Goal: Task Accomplishment & Management: Manage account settings

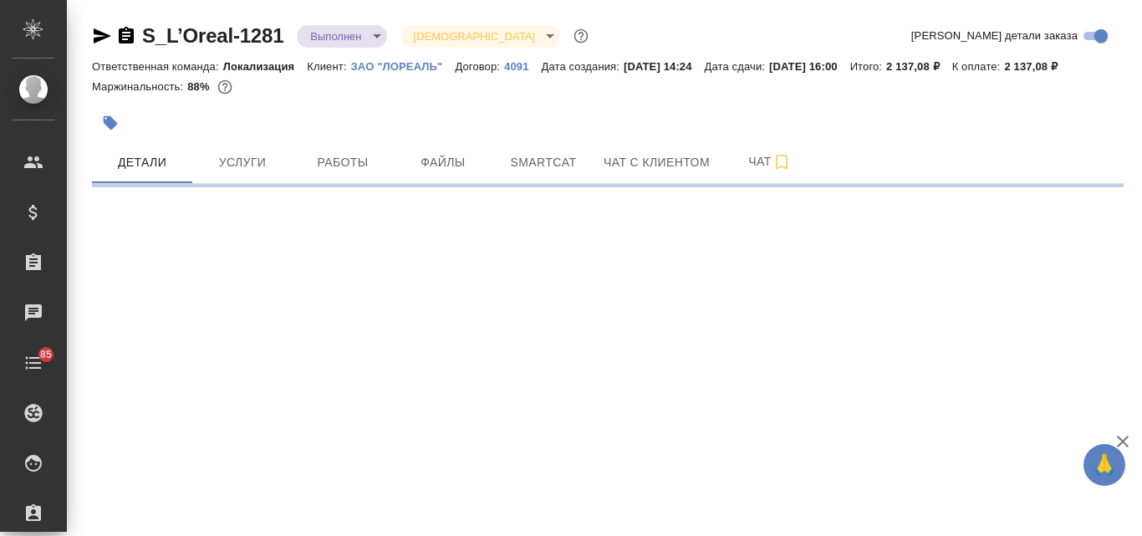
select select "RU"
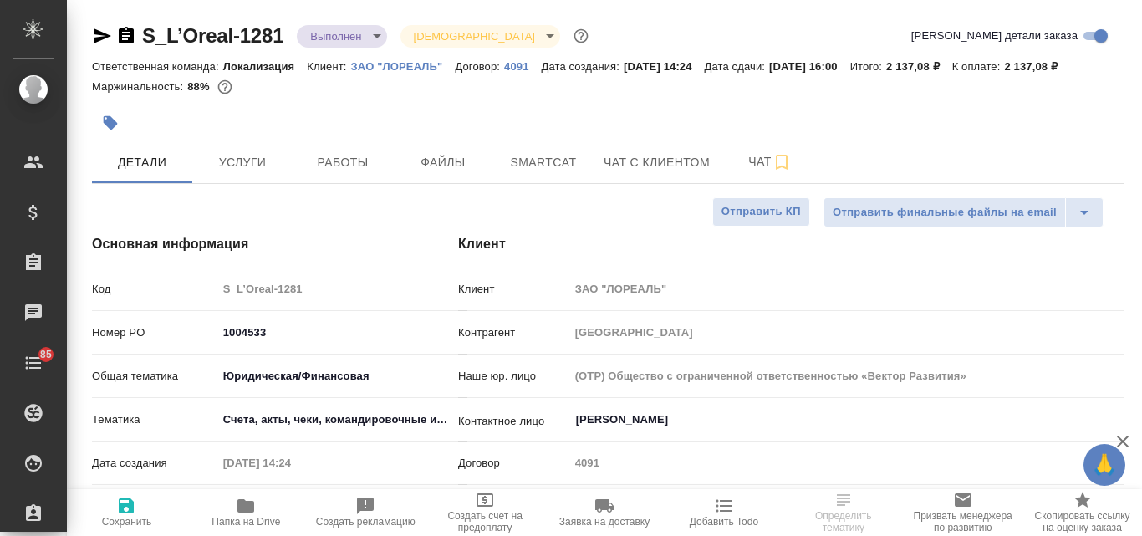
type textarea "x"
type input "Баданян Артак"
type input "Сеитов Павел"
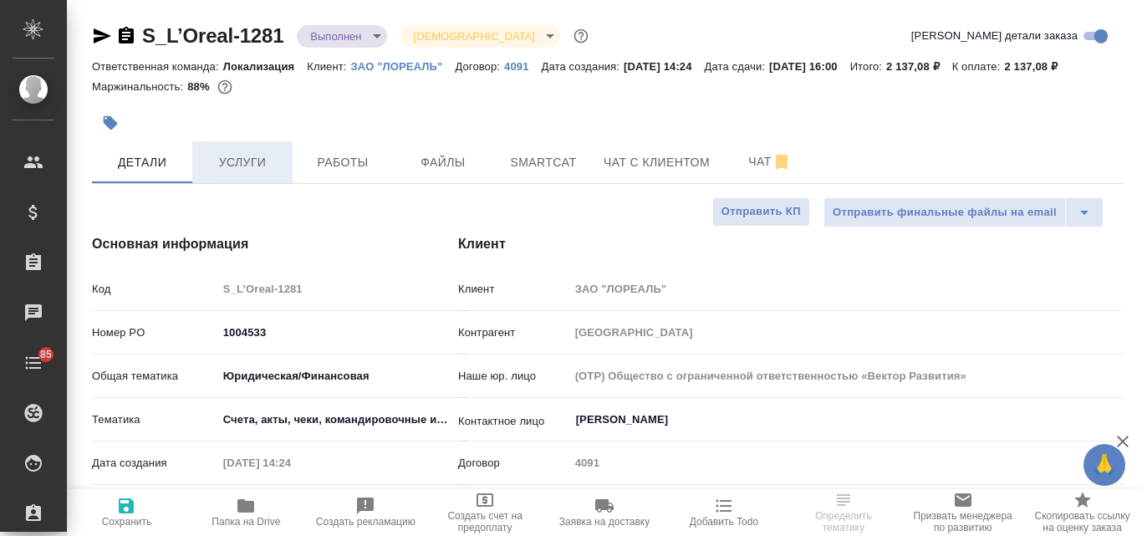
click at [236, 170] on span "Услуги" at bounding box center [242, 162] width 80 height 21
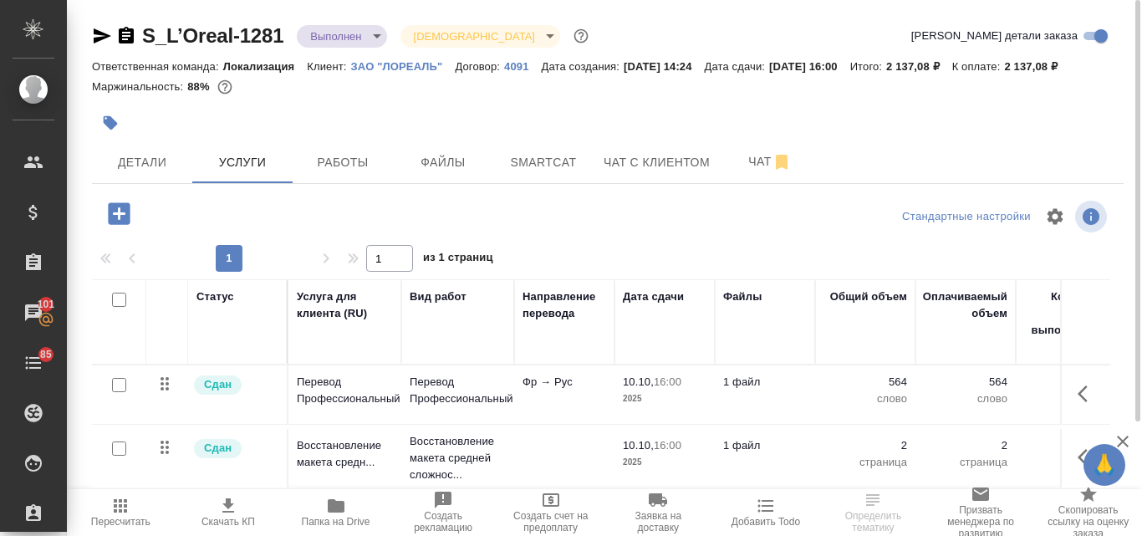
click at [115, 216] on icon "button" at bounding box center [119, 213] width 22 height 22
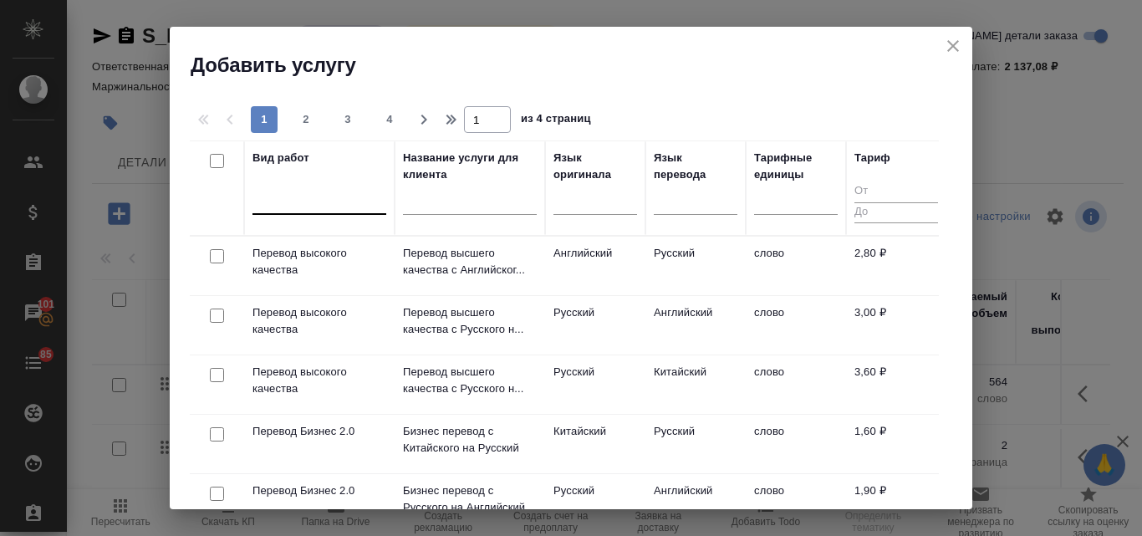
click at [298, 200] on div at bounding box center [319, 198] width 134 height 24
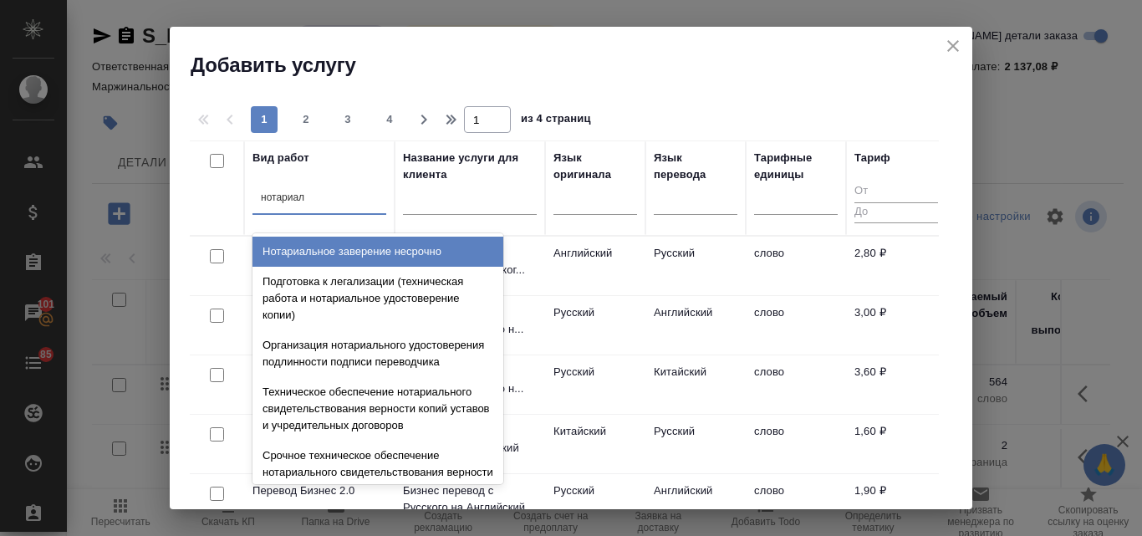
type input "нотариаль"
click at [380, 261] on div "Нотариальное заверение несрочно" at bounding box center [377, 252] width 251 height 30
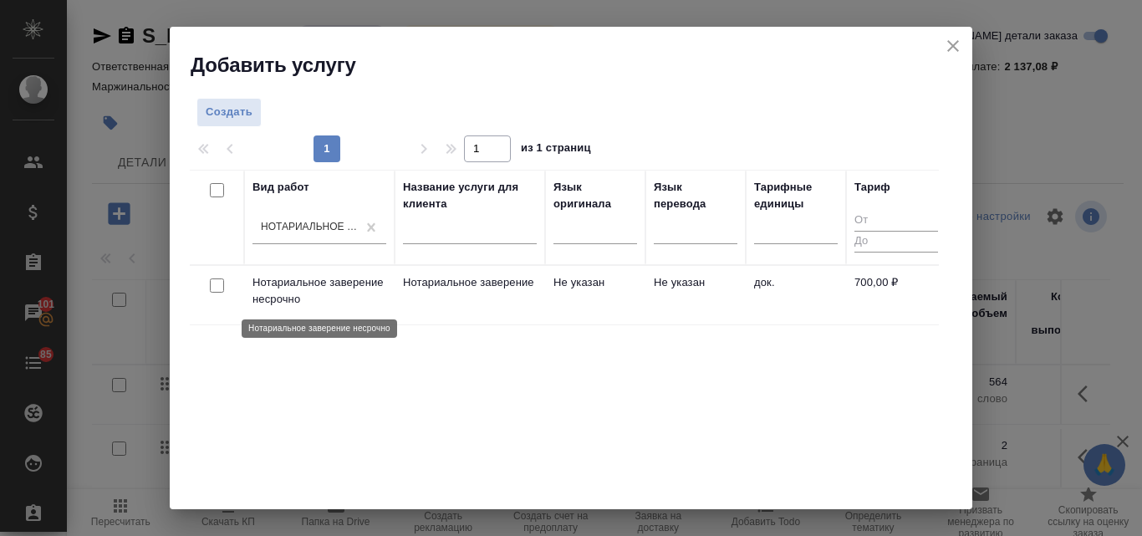
click at [334, 280] on p "Нотариальное заверение несрочно" at bounding box center [319, 290] width 134 height 33
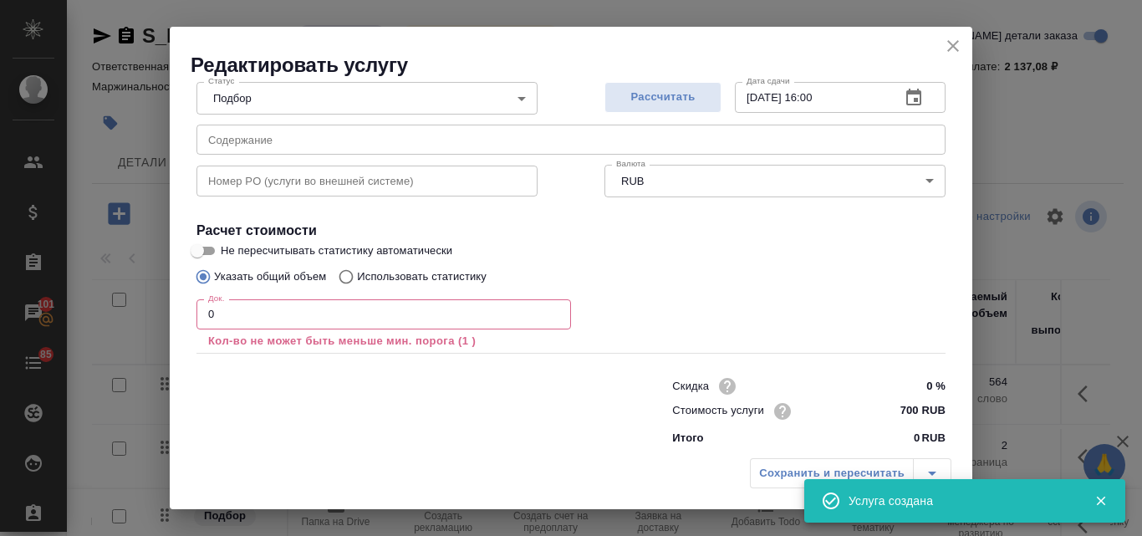
scroll to position [191, 0]
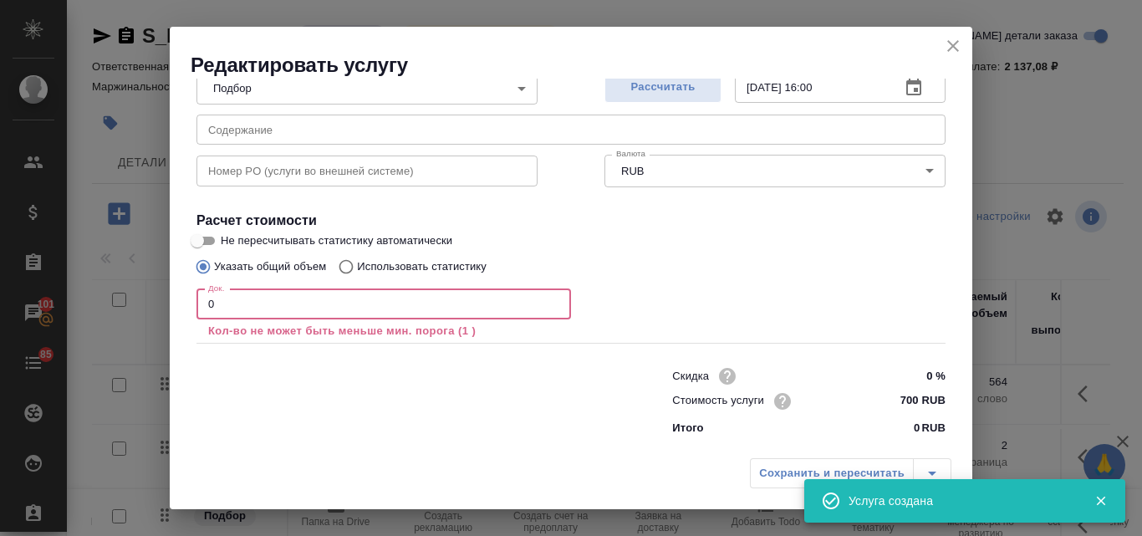
drag, startPoint x: 236, startPoint y: 309, endPoint x: 206, endPoint y: 303, distance: 30.5
click at [206, 303] on input "0" at bounding box center [383, 304] width 375 height 30
type input "7"
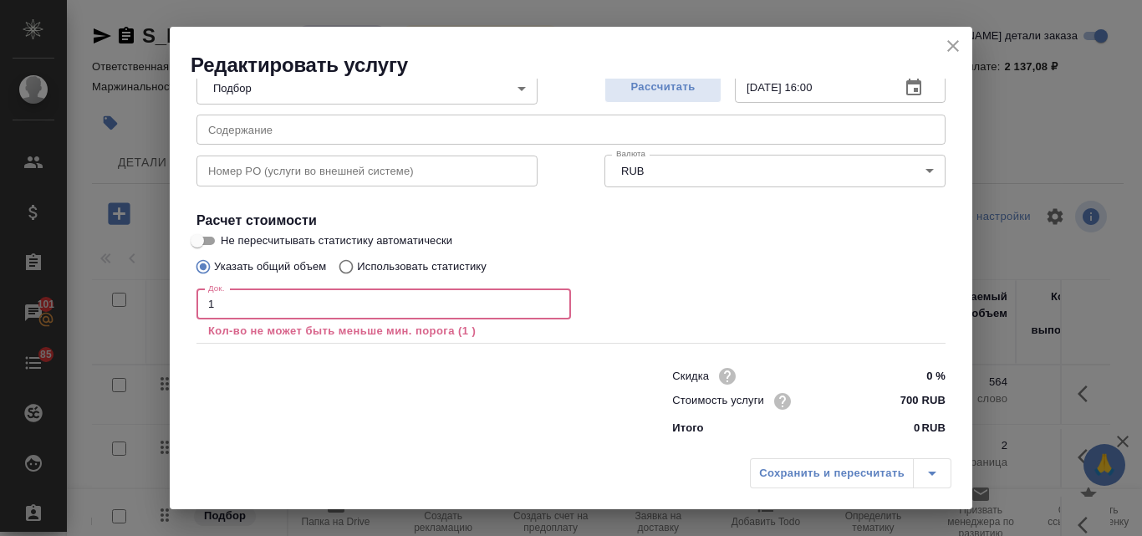
scroll to position [171, 0]
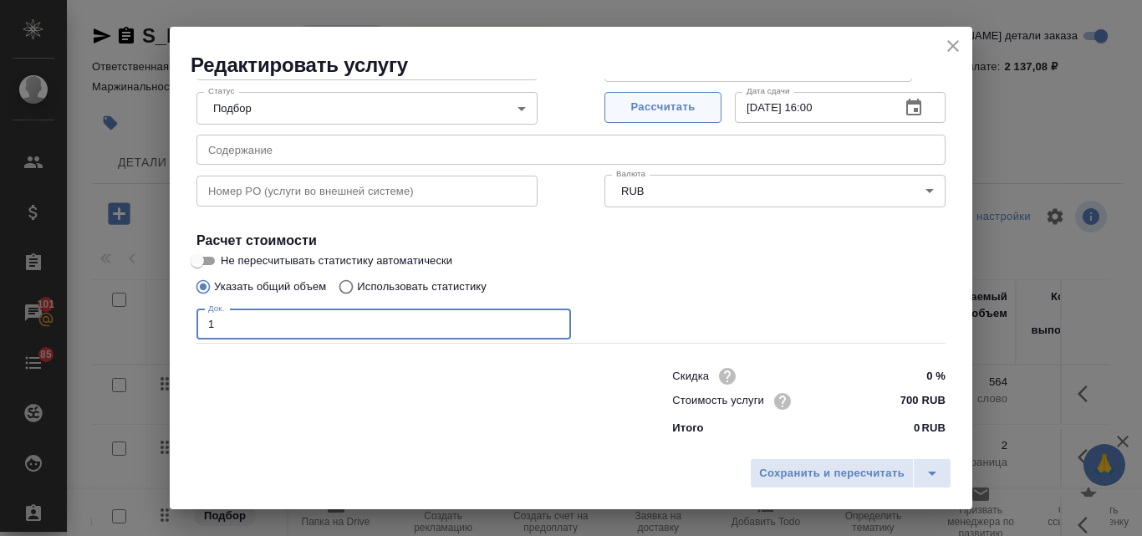
type input "1"
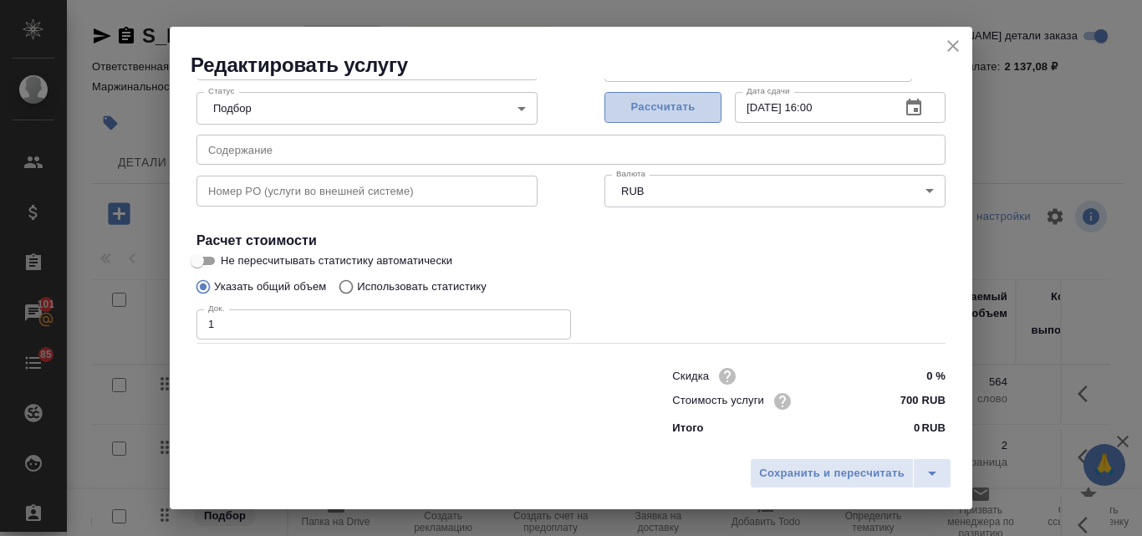
click at [682, 110] on span "Рассчитать" at bounding box center [663, 107] width 99 height 19
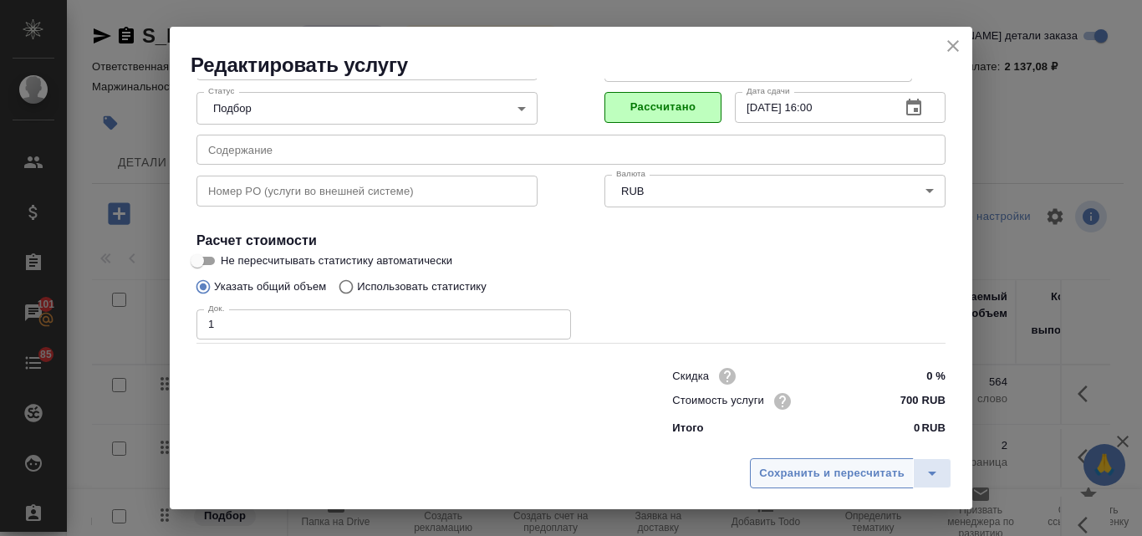
click at [834, 480] on span "Сохранить и пересчитать" at bounding box center [831, 473] width 145 height 19
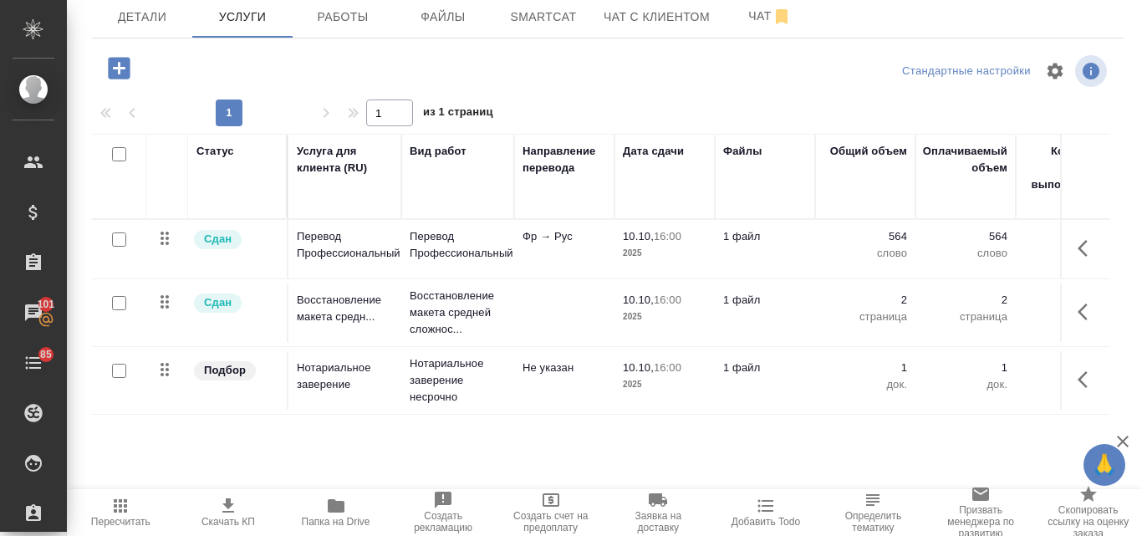
scroll to position [166, 0]
click at [171, 13] on span "Детали" at bounding box center [142, 17] width 80 height 21
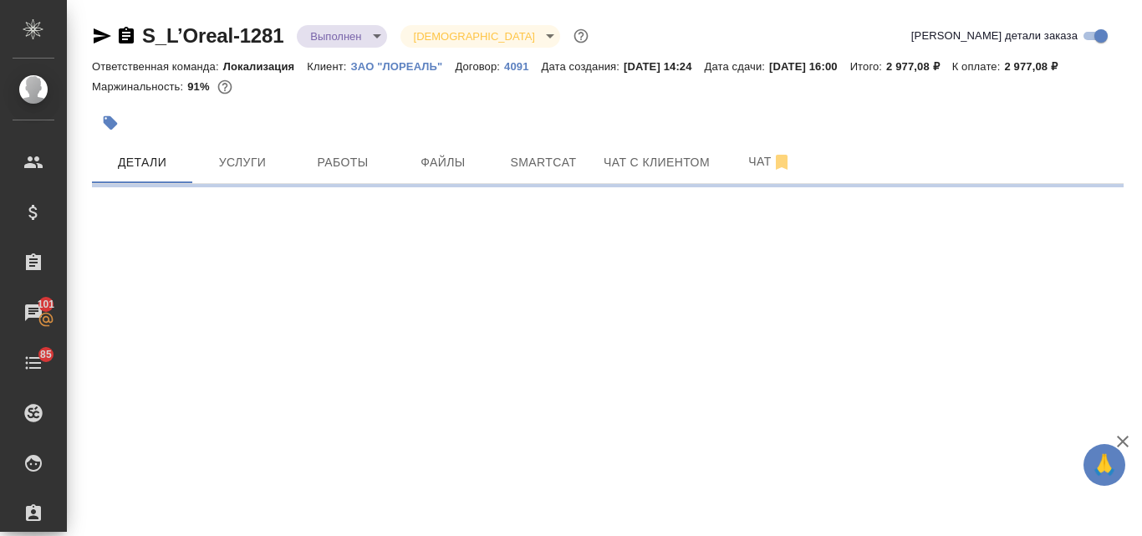
select select "RU"
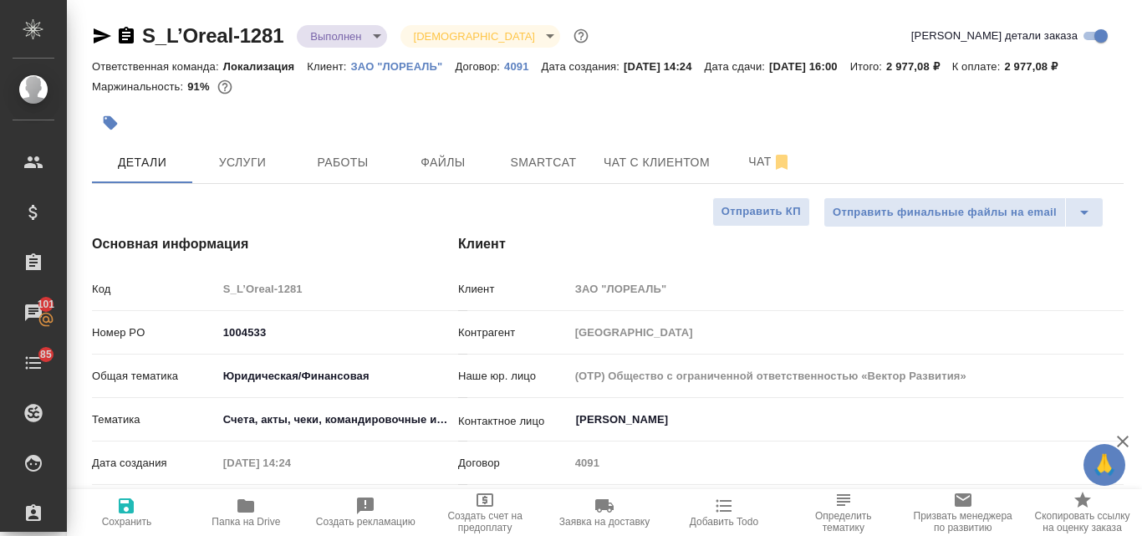
type textarea "x"
click at [256, 173] on span "Услуги" at bounding box center [242, 162] width 80 height 21
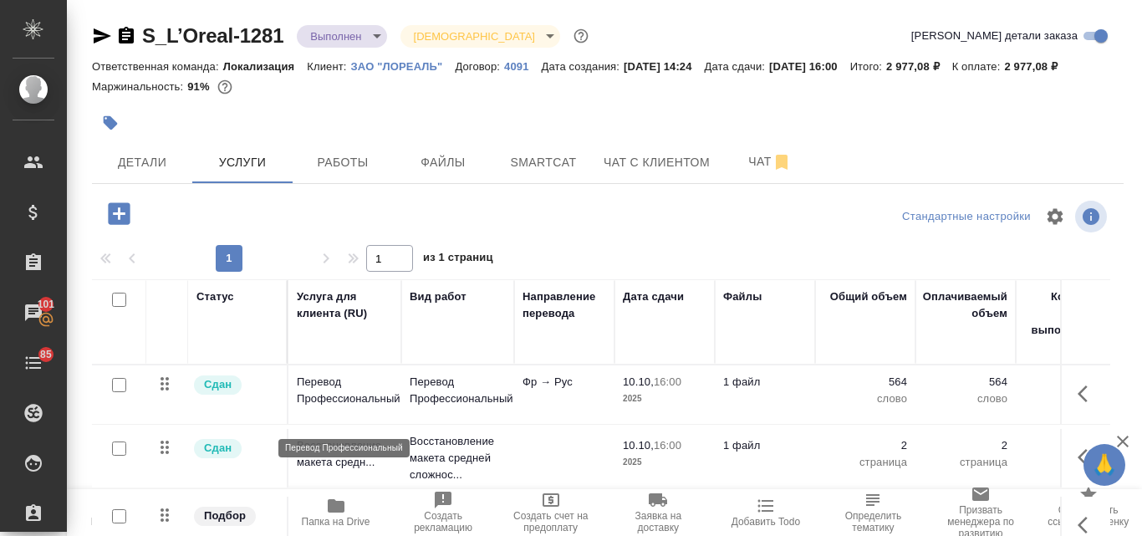
scroll to position [166, 0]
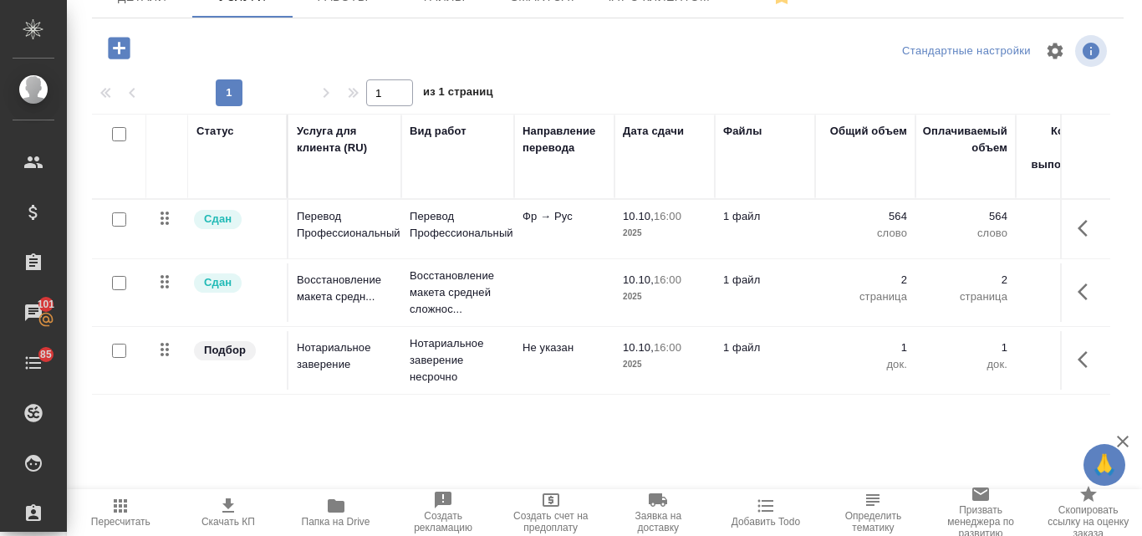
click at [229, 507] on icon "button" at bounding box center [228, 505] width 12 height 14
click at [125, 59] on icon "button" at bounding box center [119, 48] width 22 height 22
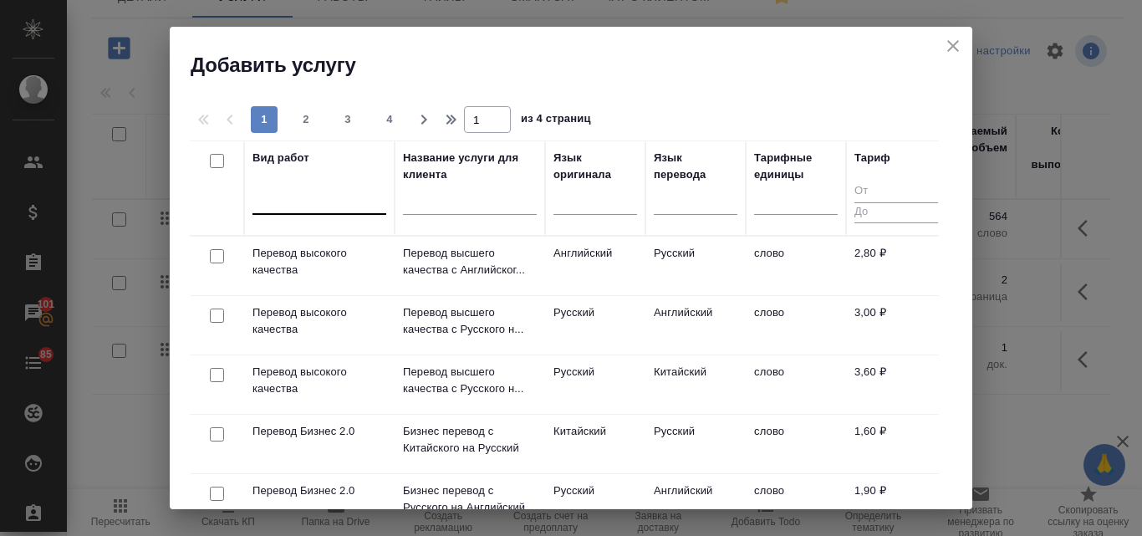
click at [303, 201] on div at bounding box center [319, 198] width 134 height 24
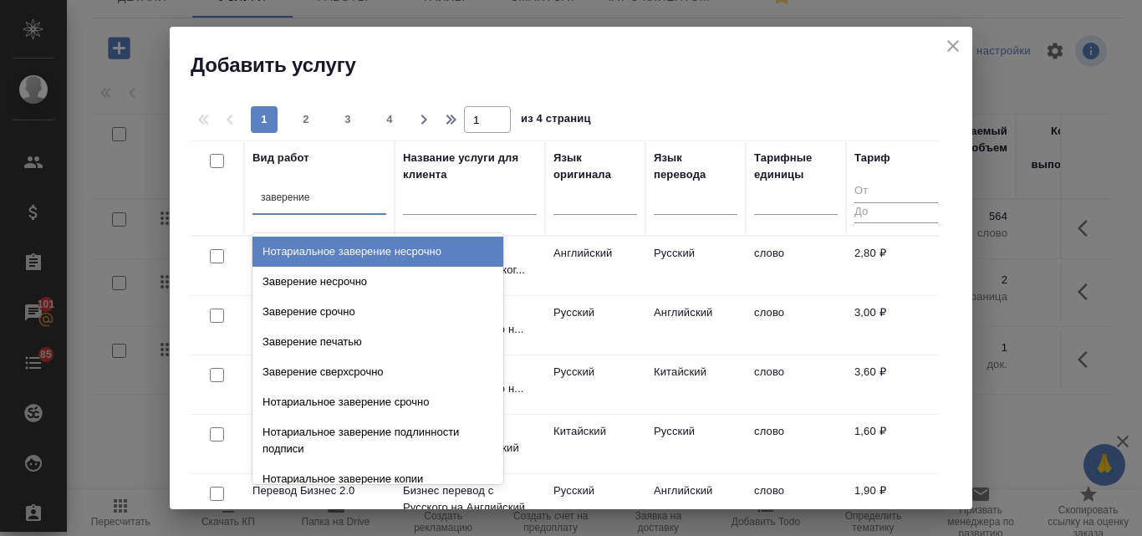
type input "заверение"
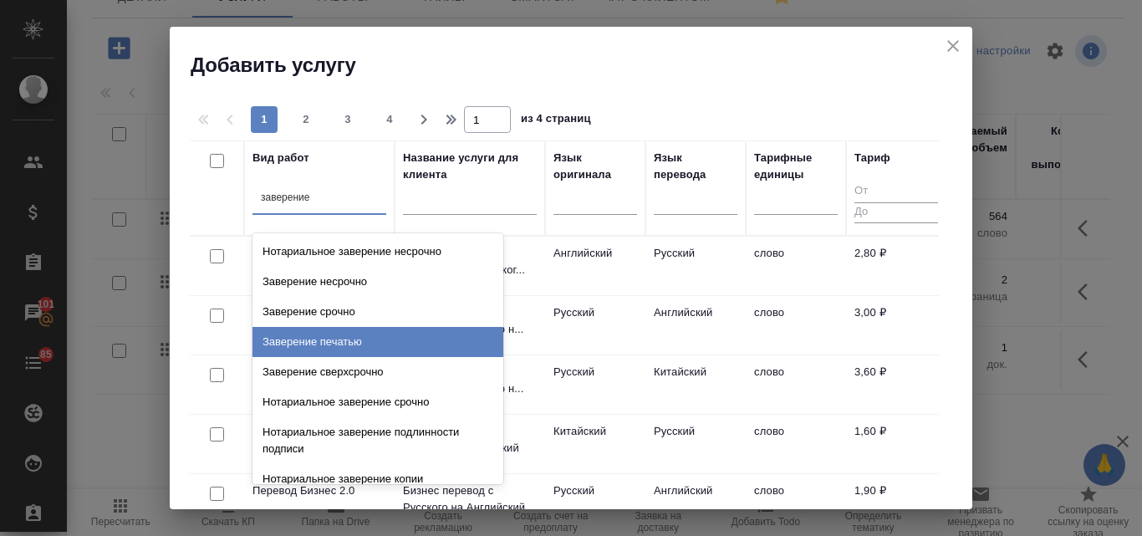
click at [389, 349] on div "Заверение печатью" at bounding box center [377, 342] width 251 height 30
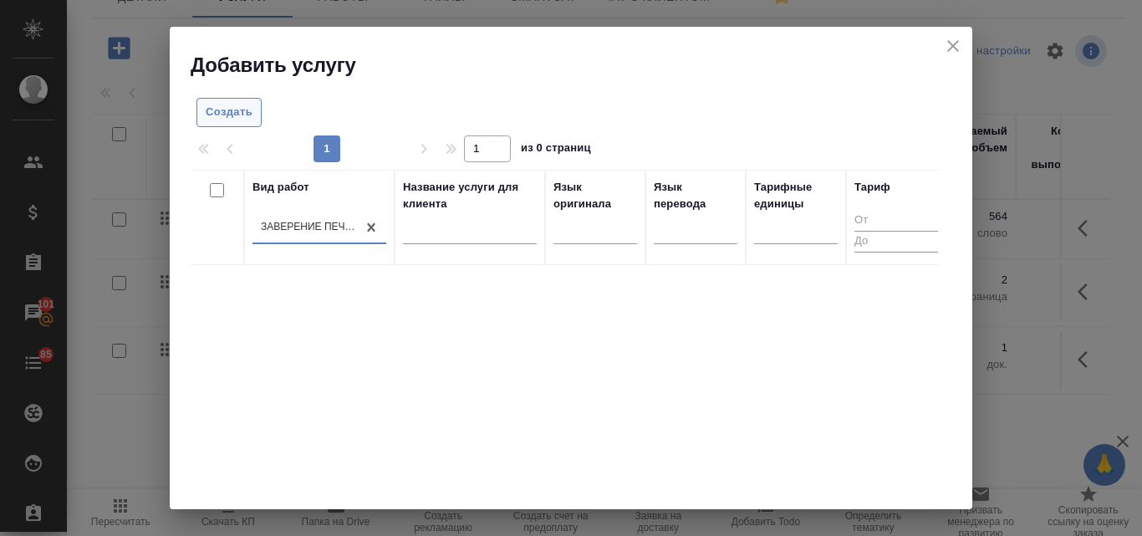
click at [210, 106] on span "Создать" at bounding box center [229, 112] width 47 height 19
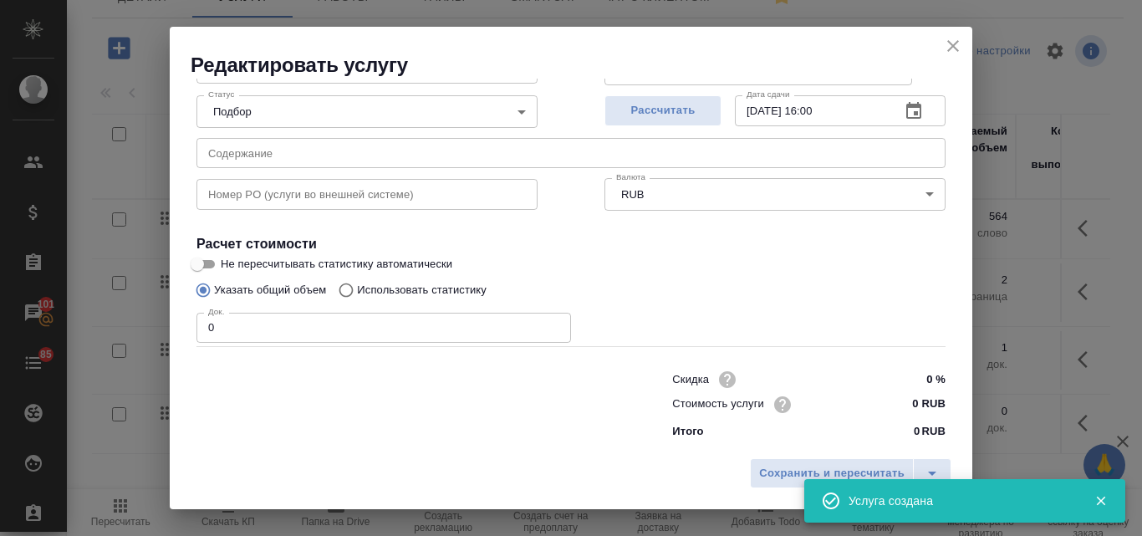
scroll to position [171, 0]
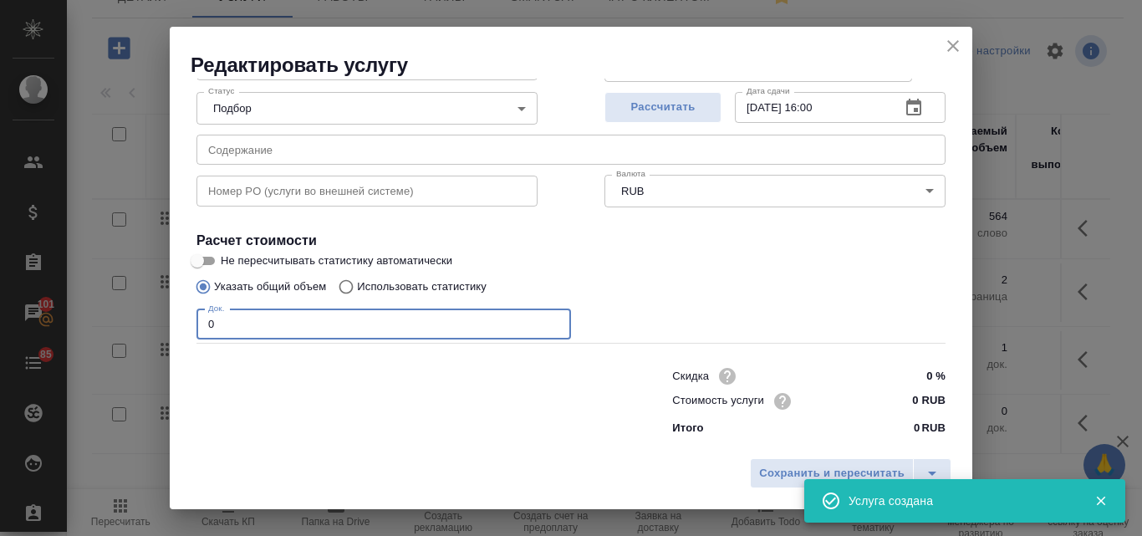
click at [212, 319] on input "0" at bounding box center [383, 324] width 375 height 30
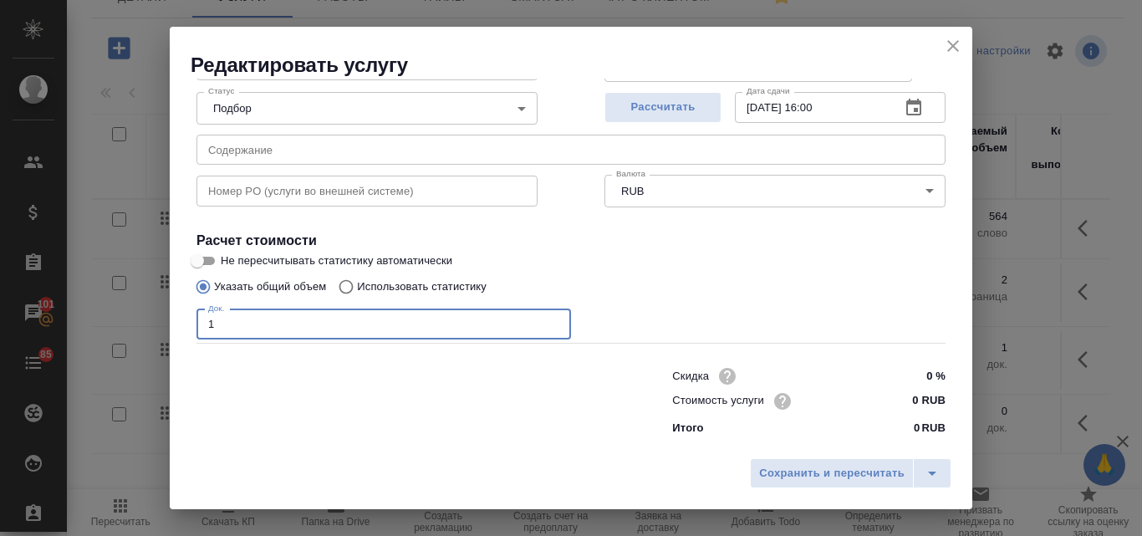
type input "1"
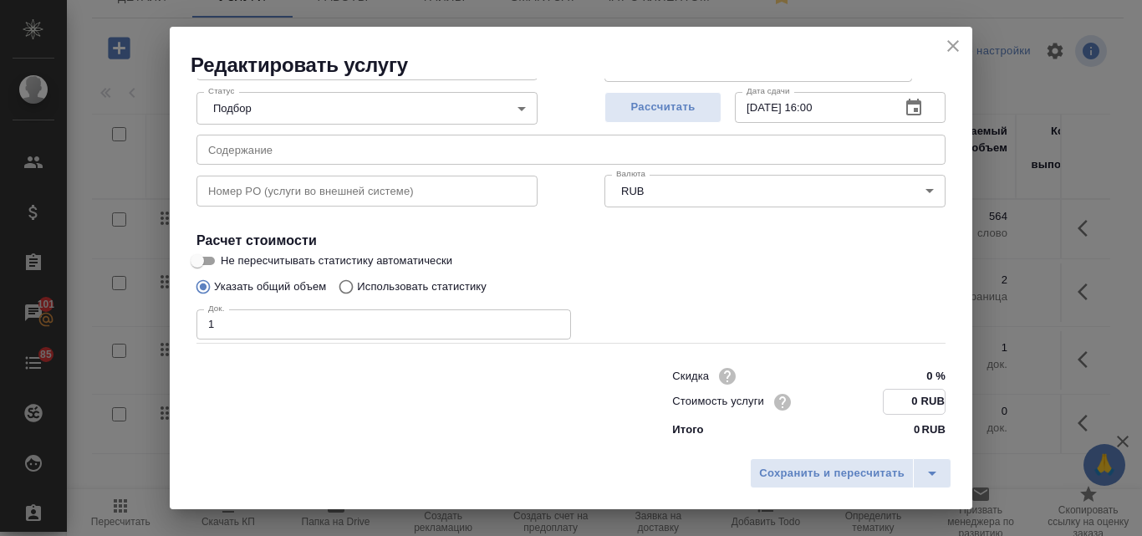
click at [900, 400] on input "0 RUB" at bounding box center [914, 402] width 61 height 24
type input "200 RUB"
click at [671, 117] on span "Рассчитать" at bounding box center [663, 107] width 99 height 19
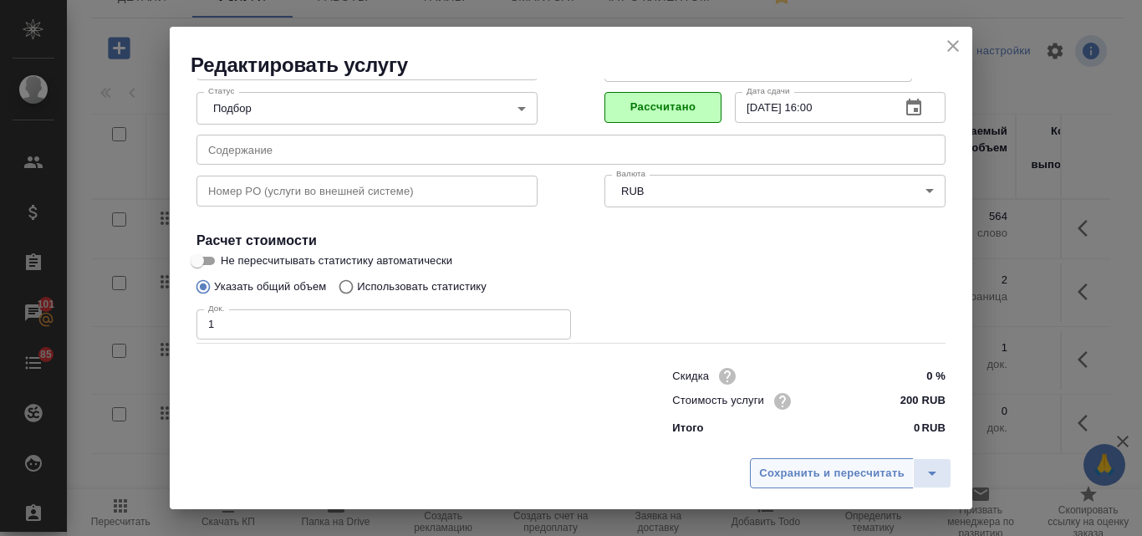
click at [808, 477] on span "Сохранить и пересчитать" at bounding box center [831, 473] width 145 height 19
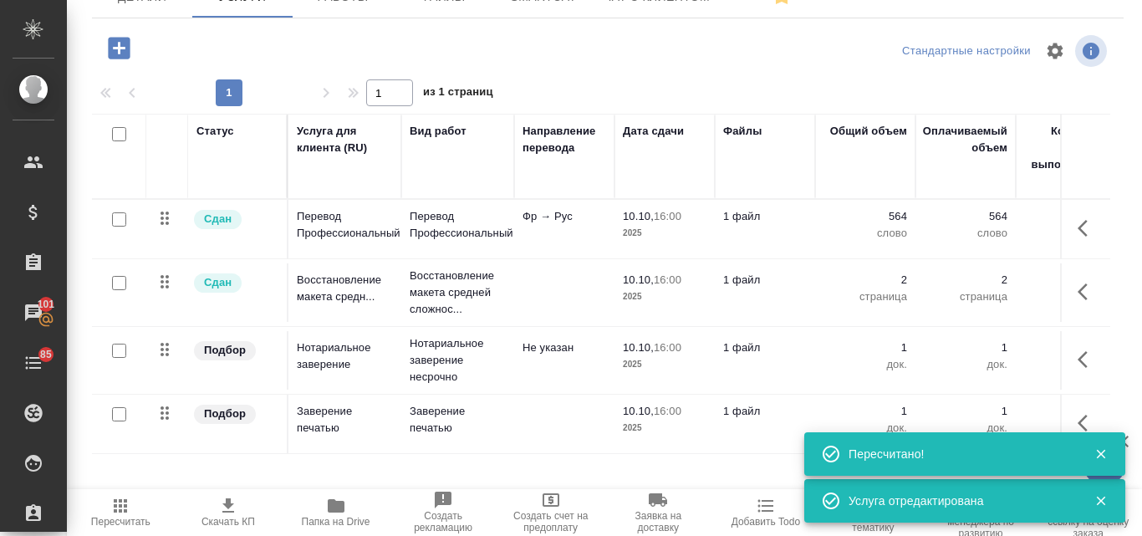
click at [120, 362] on div at bounding box center [119, 350] width 38 height 23
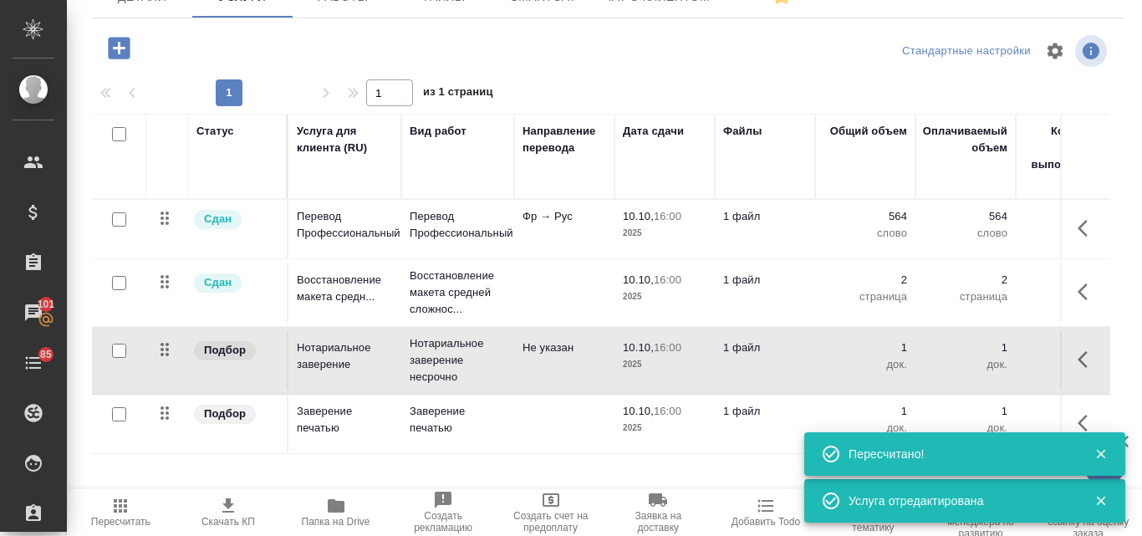
click at [120, 358] on input "checkbox" at bounding box center [119, 351] width 14 height 14
checkbox input "true"
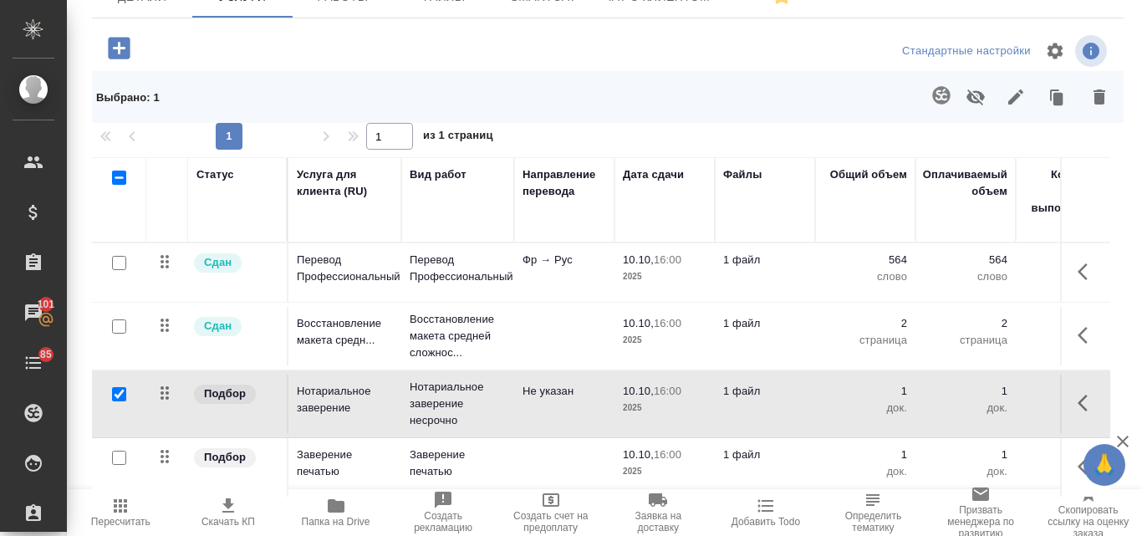
click at [1094, 105] on icon "button" at bounding box center [1100, 96] width 12 height 15
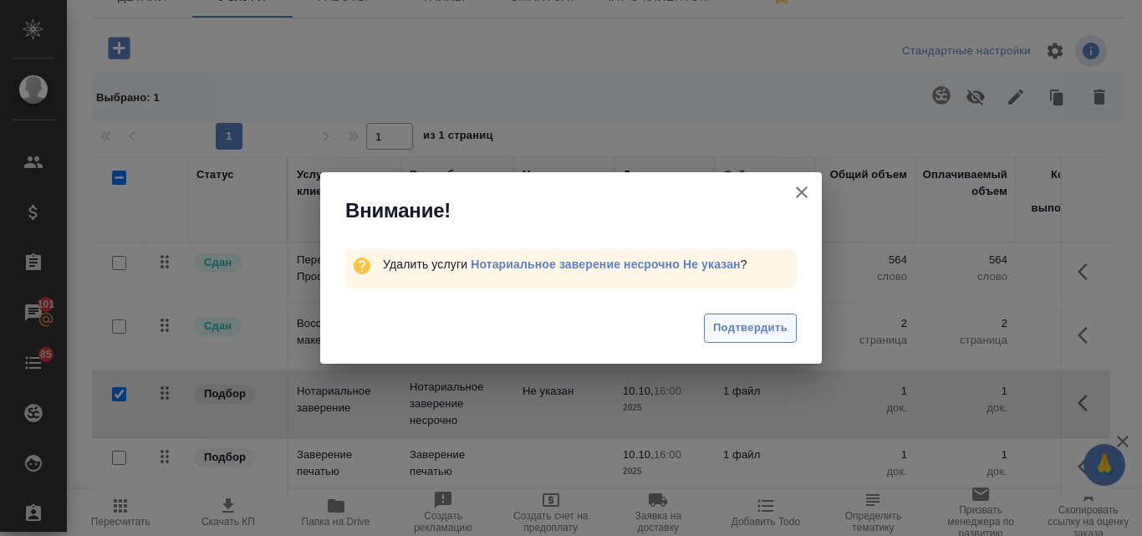
click at [737, 330] on span "Подтвердить" at bounding box center [750, 328] width 74 height 19
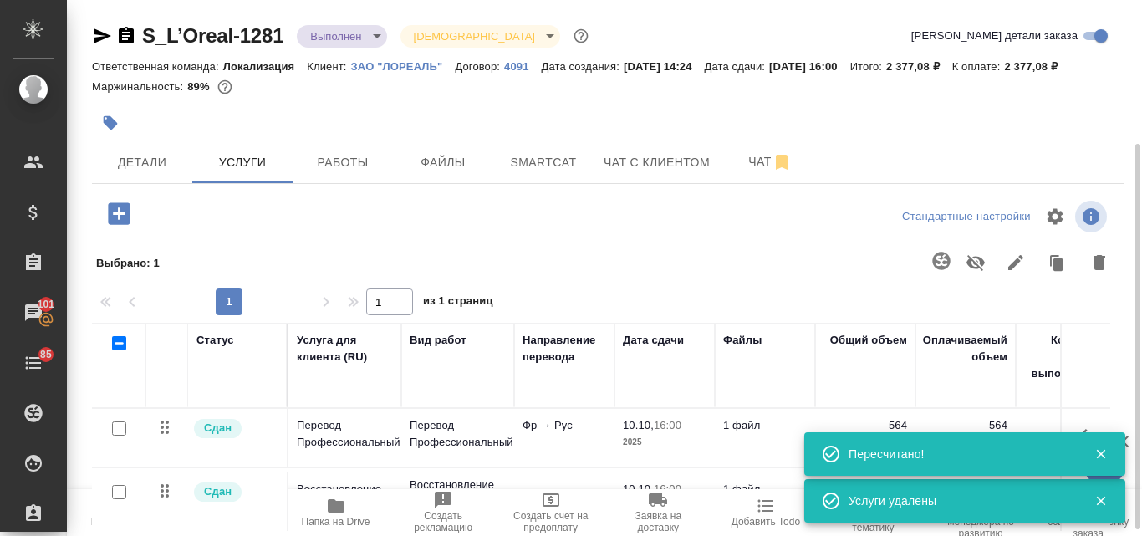
scroll to position [209, 0]
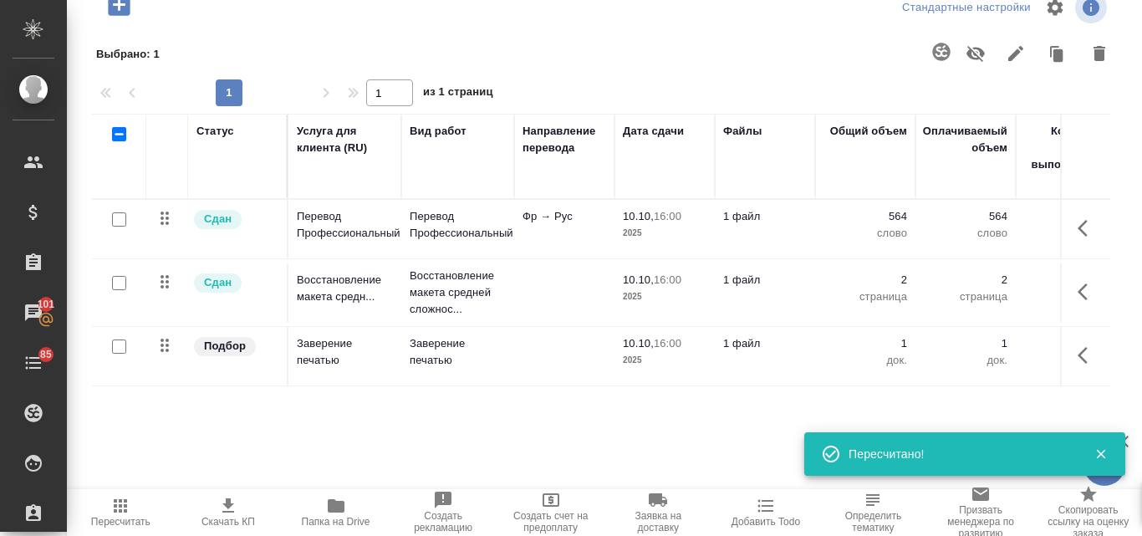
click at [125, 510] on icon "button" at bounding box center [120, 505] width 13 height 13
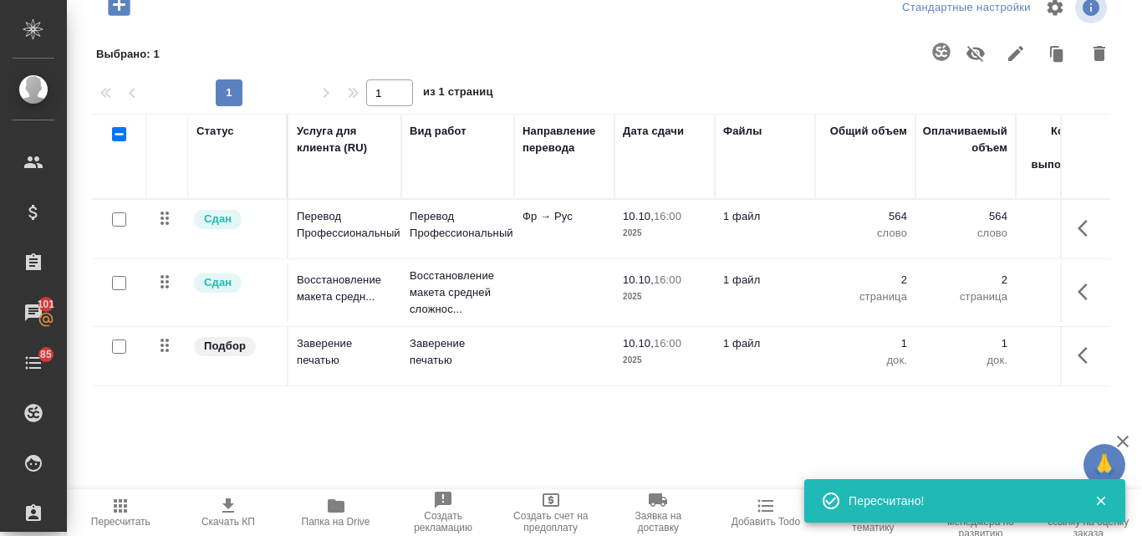
click at [222, 506] on icon "button" at bounding box center [228, 506] width 20 height 20
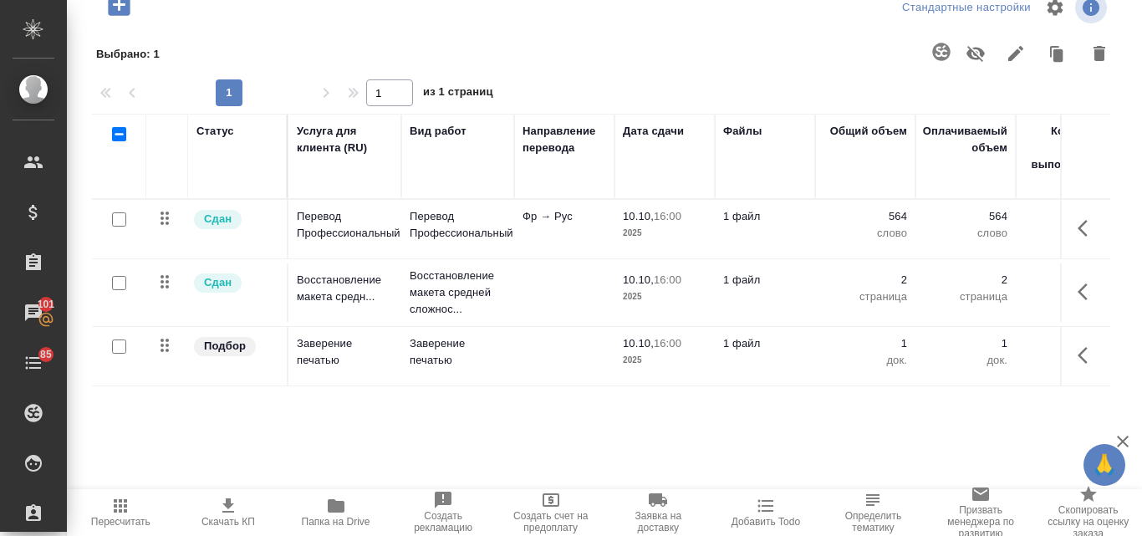
click at [334, 503] on icon "button" at bounding box center [336, 505] width 17 height 13
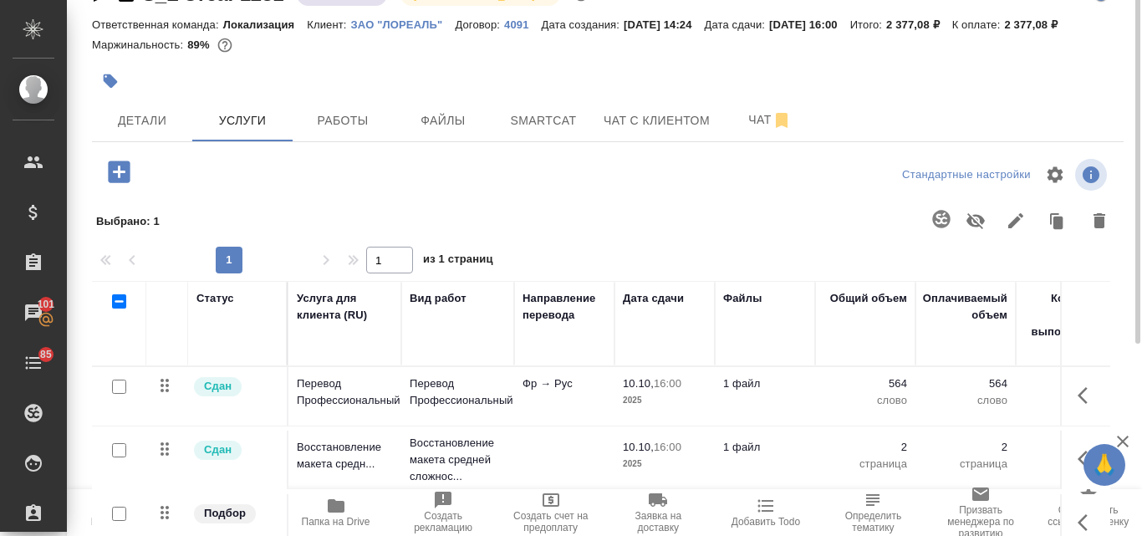
scroll to position [0, 0]
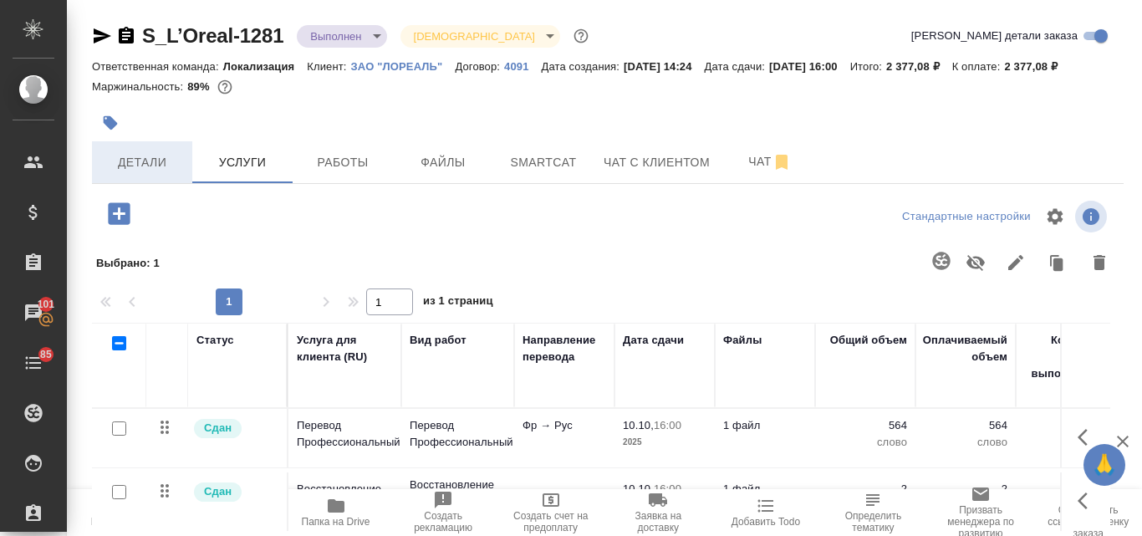
click at [168, 173] on span "Детали" at bounding box center [142, 162] width 80 height 21
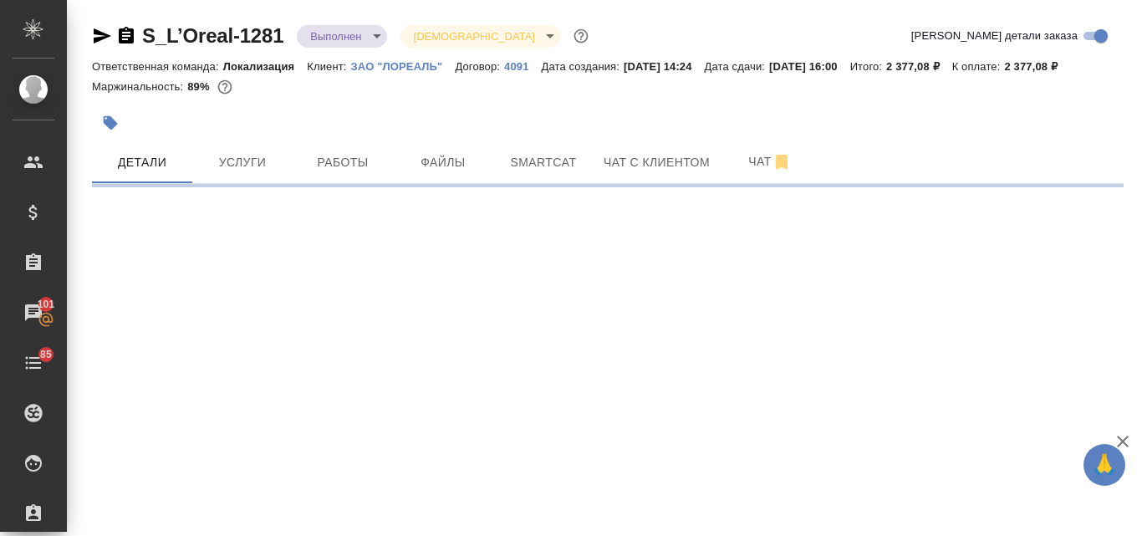
select select "RU"
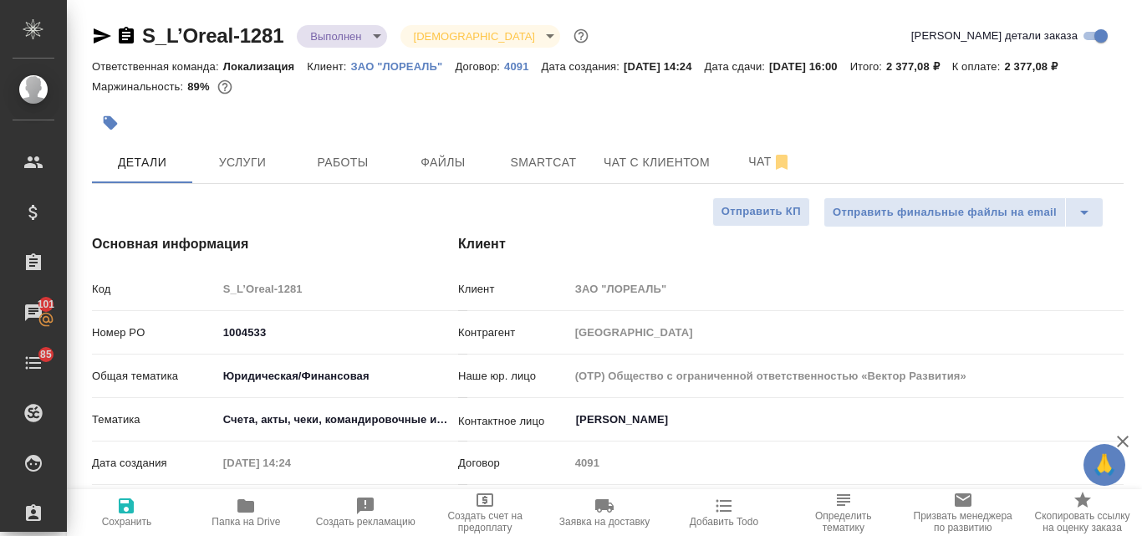
type textarea "x"
click at [99, 33] on icon "button" at bounding box center [103, 35] width 18 height 15
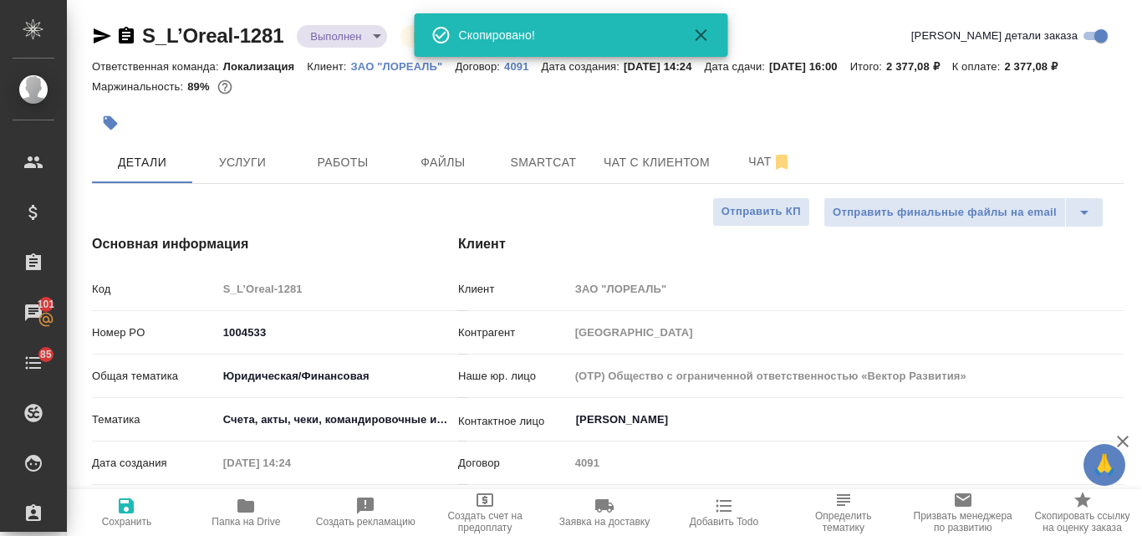
type textarea "x"
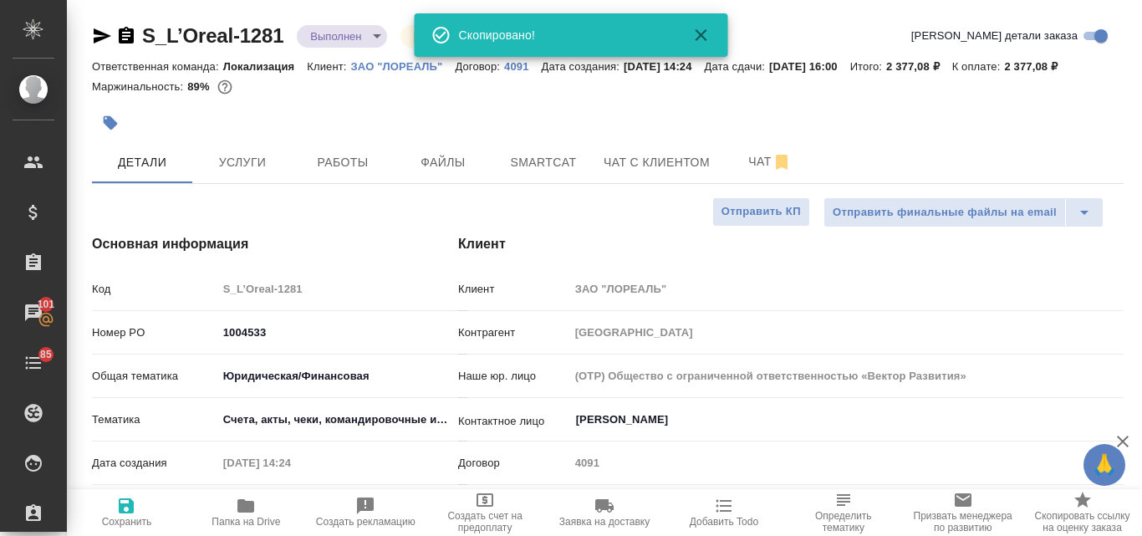
type textarea "x"
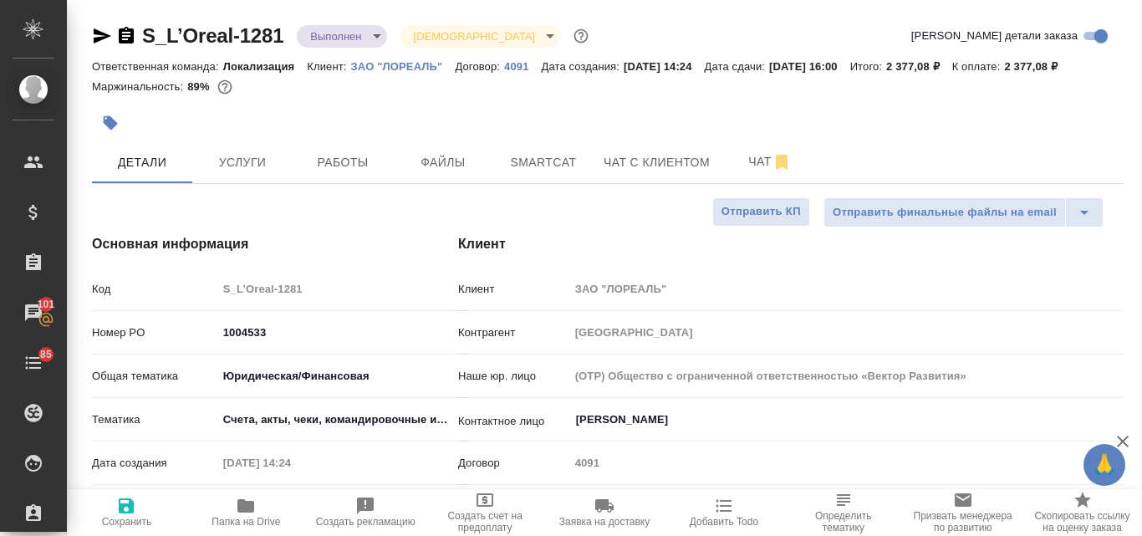
type textarea "x"
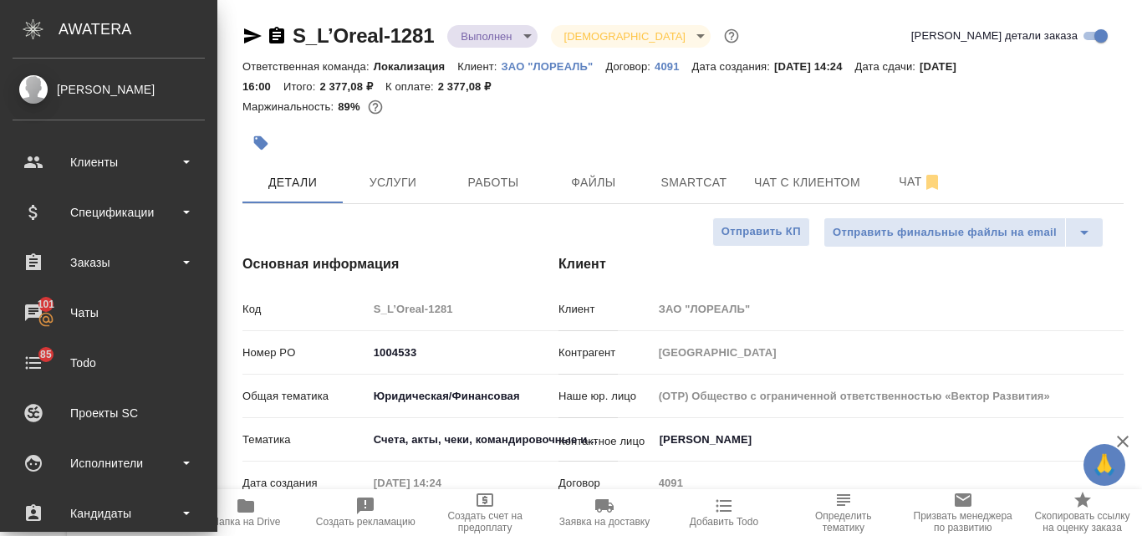
type textarea "x"
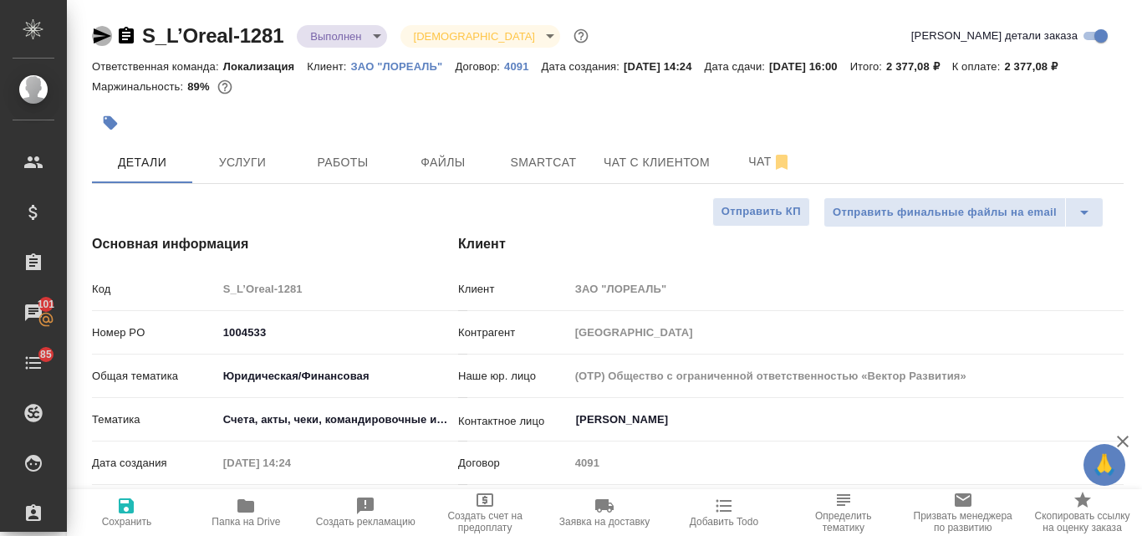
click at [111, 34] on icon "button" at bounding box center [102, 36] width 20 height 20
type textarea "x"
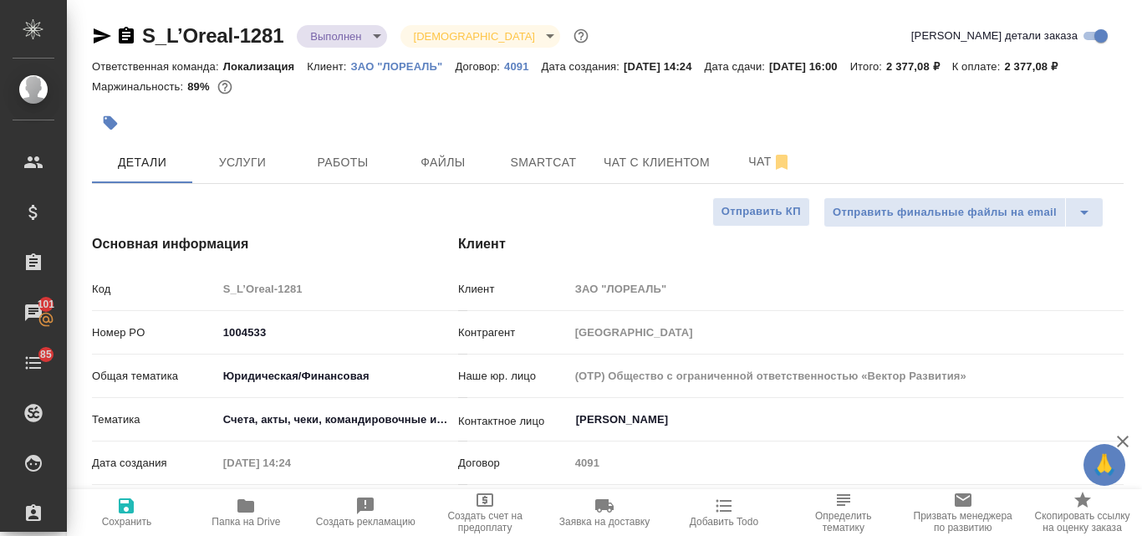
type textarea "x"
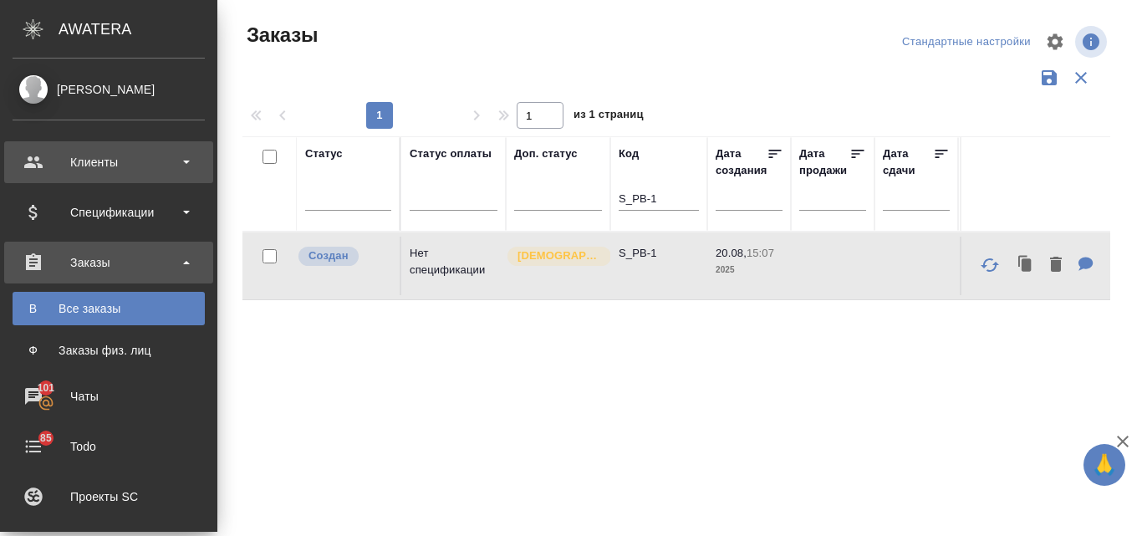
click at [79, 156] on div "Клиенты" at bounding box center [109, 162] width 192 height 25
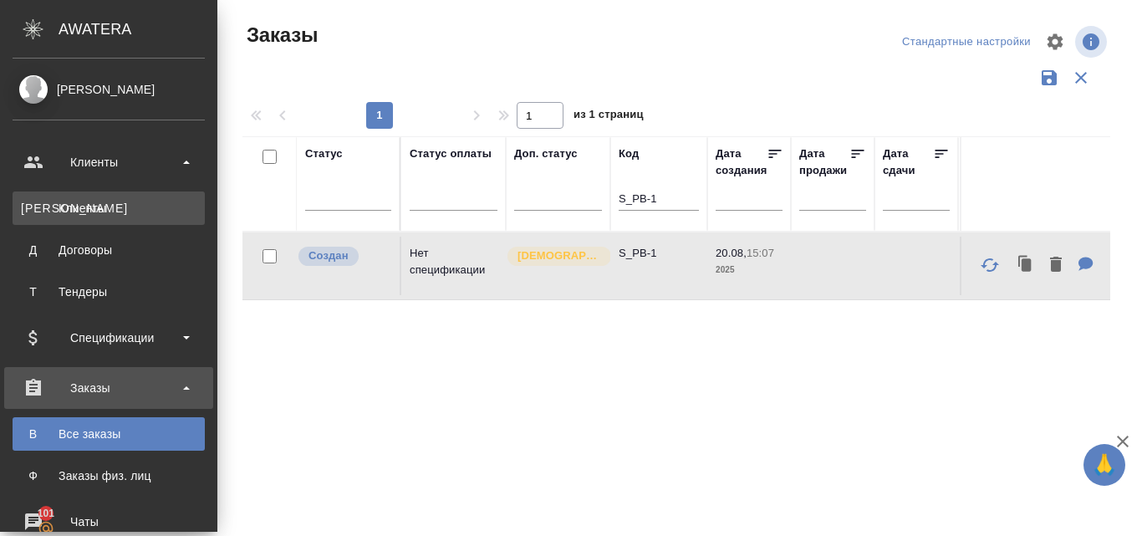
click at [119, 216] on div "Клиенты" at bounding box center [109, 208] width 176 height 17
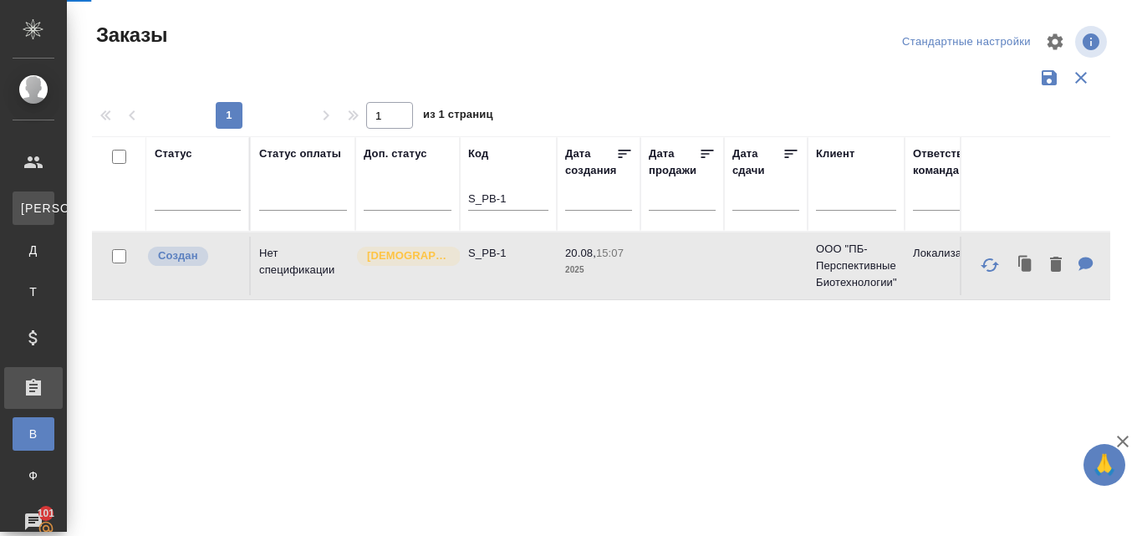
select select "RU"
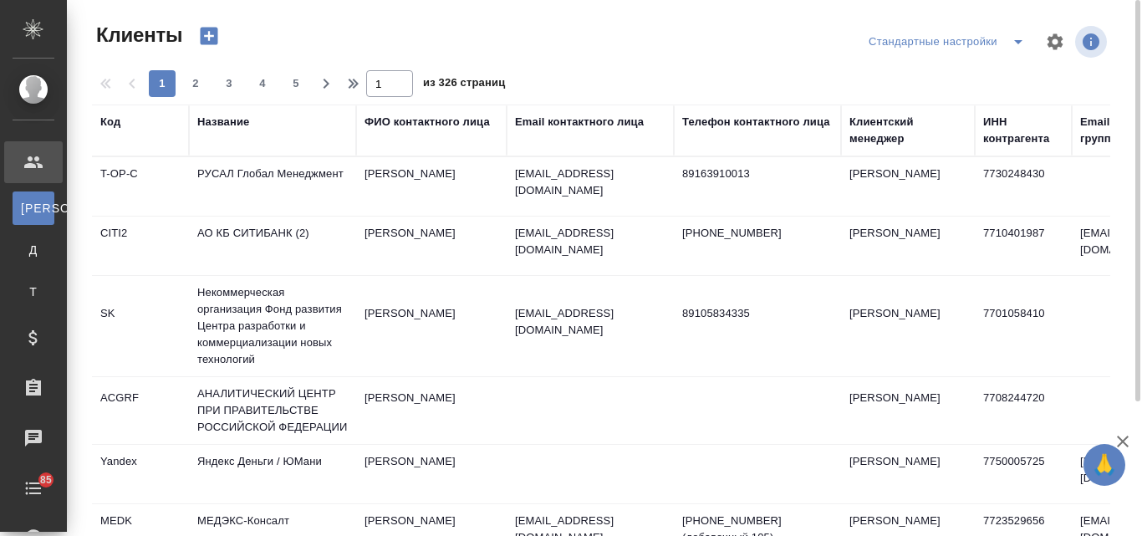
click at [215, 119] on div "Название" at bounding box center [223, 122] width 52 height 17
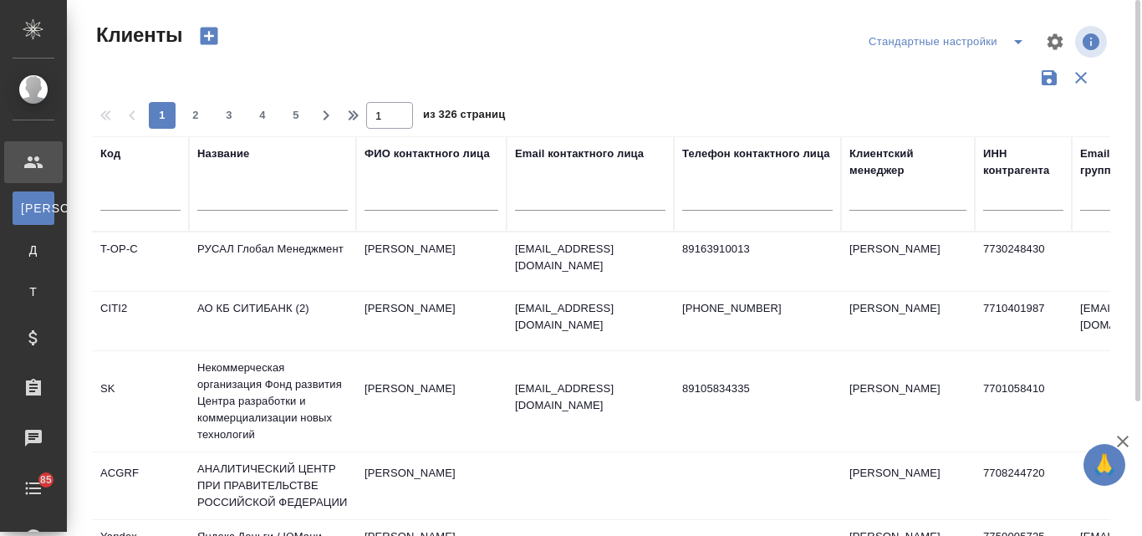
click at [216, 196] on input "text" at bounding box center [272, 200] width 150 height 21
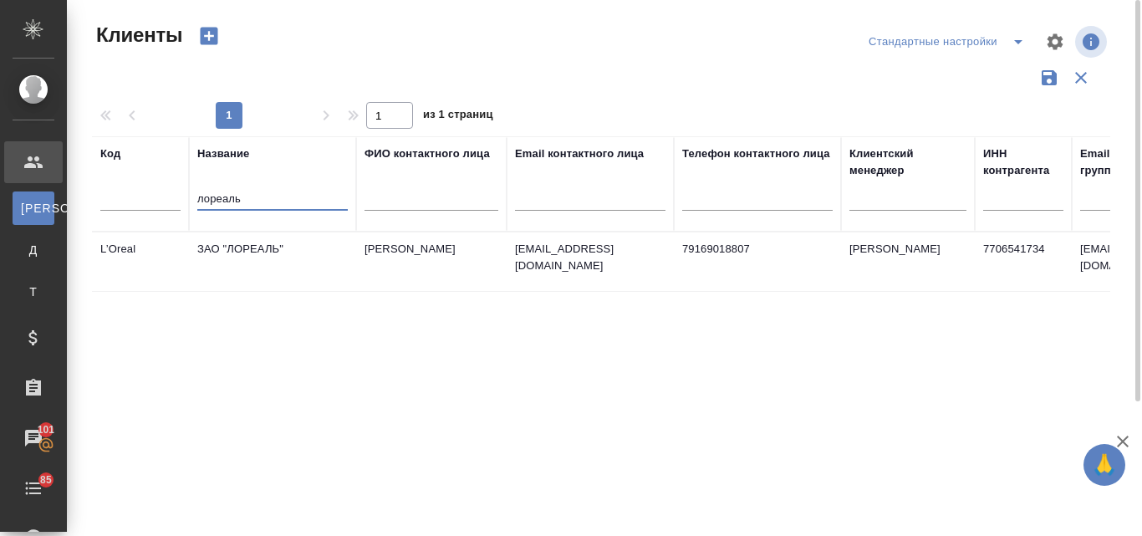
type input "лореаль"
click at [232, 251] on td "ЗАО "ЛОРЕАЛЬ"" at bounding box center [272, 261] width 167 height 59
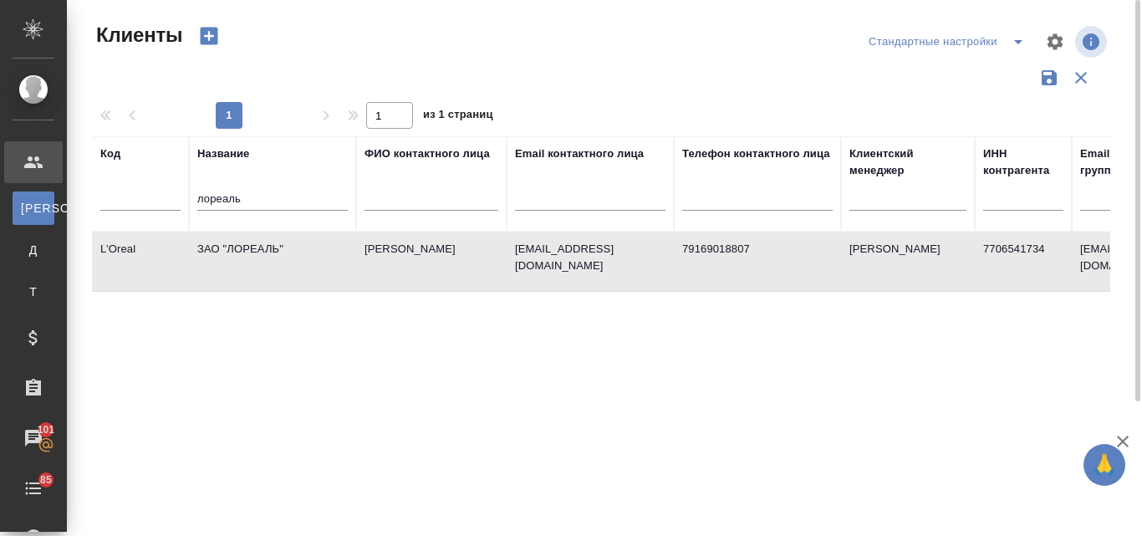
click at [232, 251] on td "ЗАО "ЛОРЕАЛЬ"" at bounding box center [272, 261] width 167 height 59
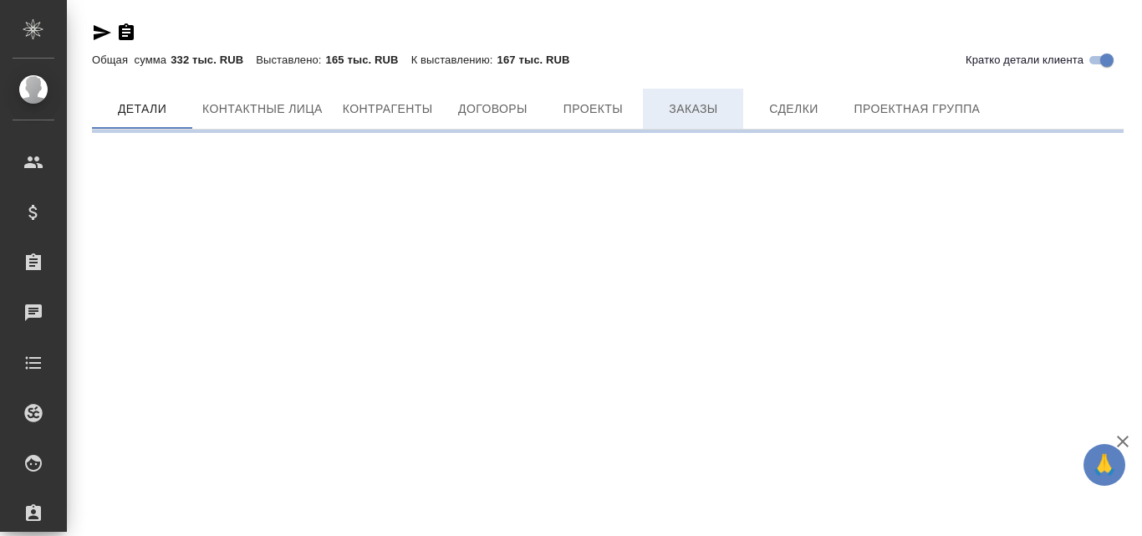
click at [706, 110] on button "Заказы" at bounding box center [693, 109] width 100 height 40
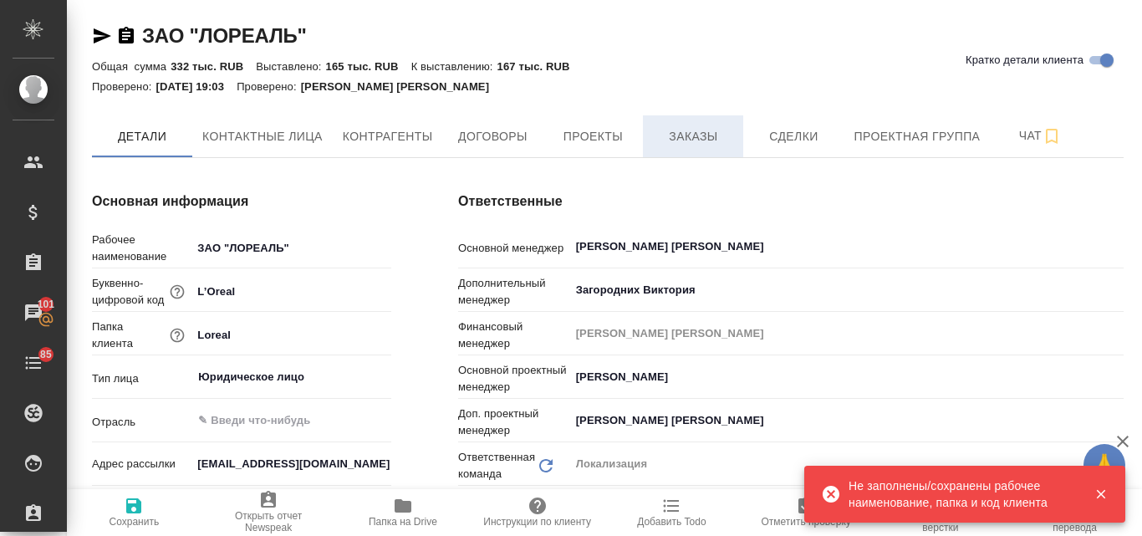
type textarea "x"
click at [682, 130] on span "Заказы" at bounding box center [693, 136] width 80 height 21
type textarea "x"
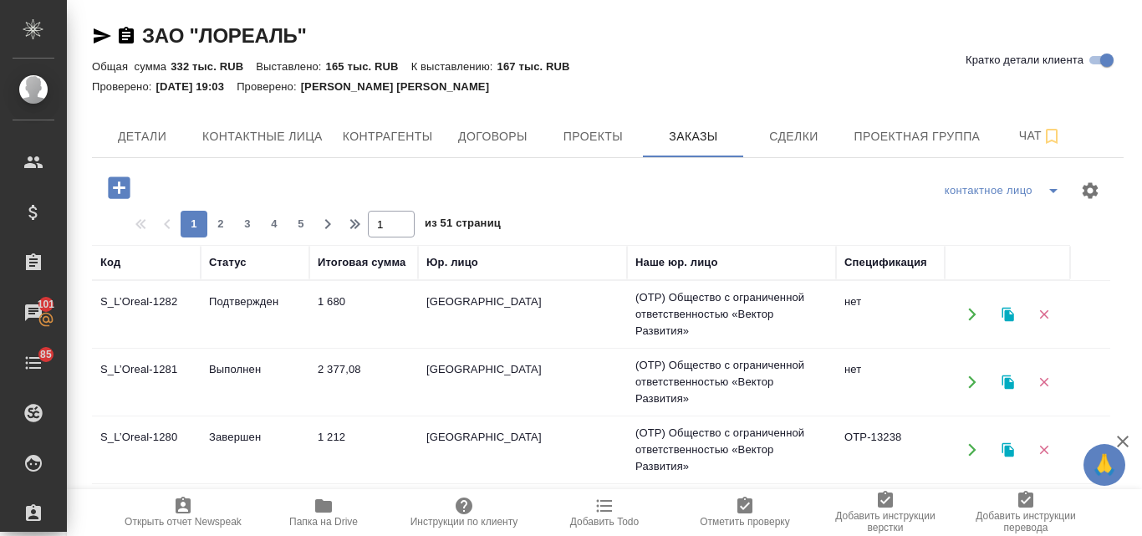
scroll to position [167, 0]
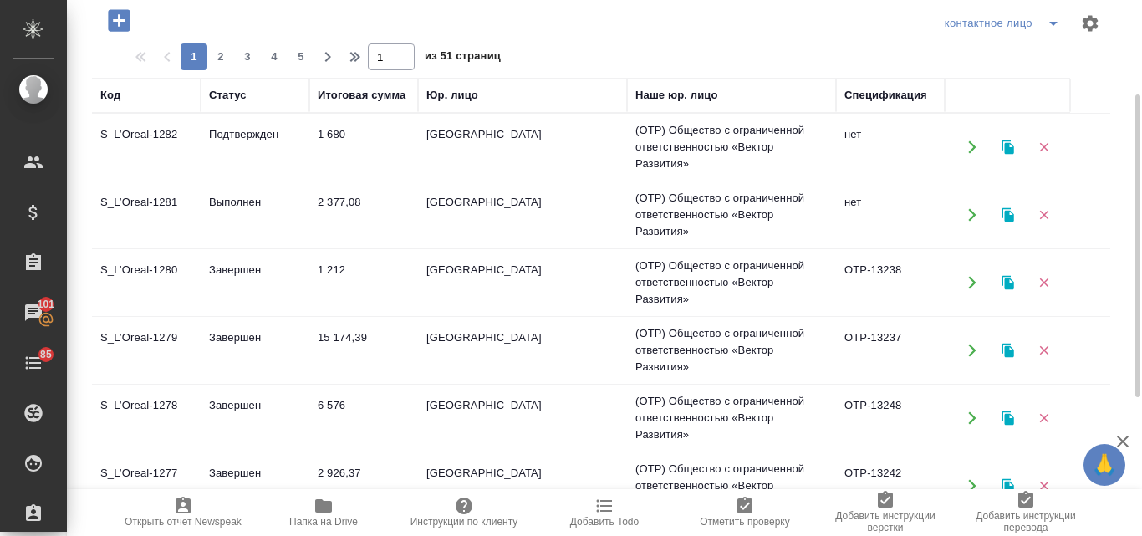
click at [332, 340] on td "15 174,39" at bounding box center [363, 350] width 109 height 59
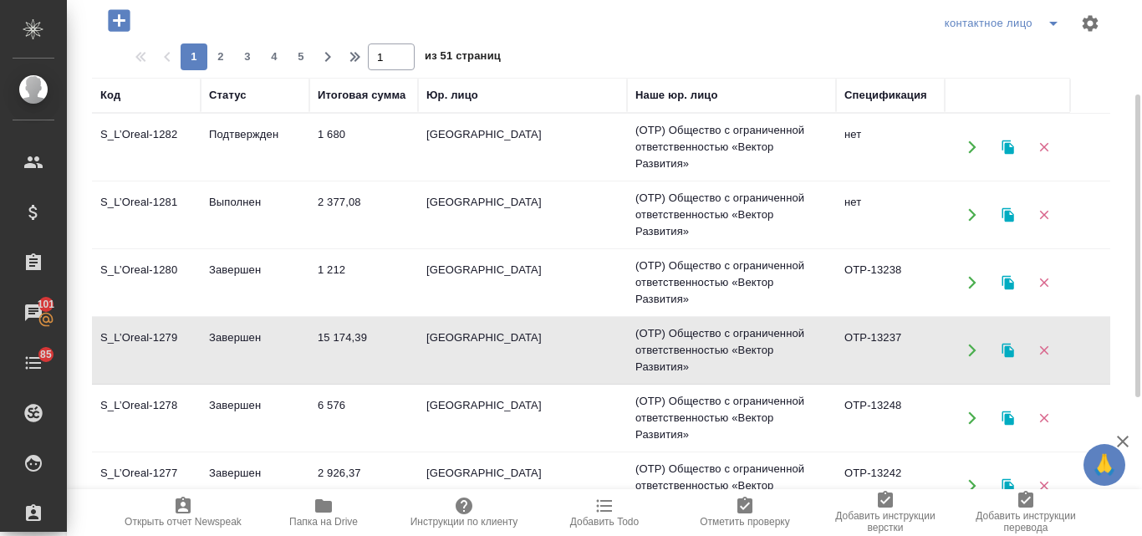
click at [332, 340] on td "15 174,39" at bounding box center [363, 350] width 109 height 59
click at [321, 136] on td "1 680" at bounding box center [363, 147] width 109 height 59
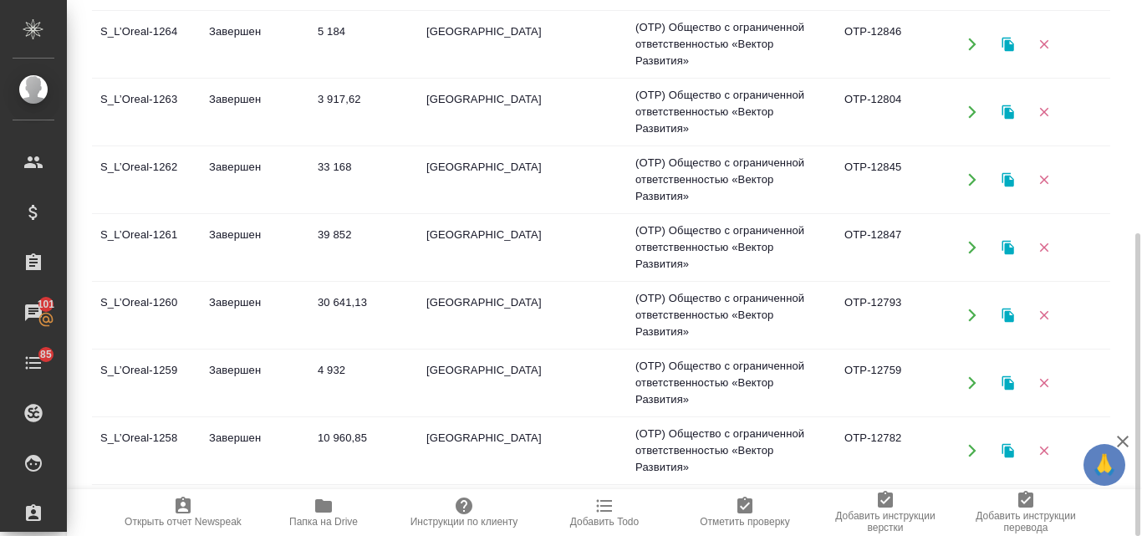
scroll to position [0, 0]
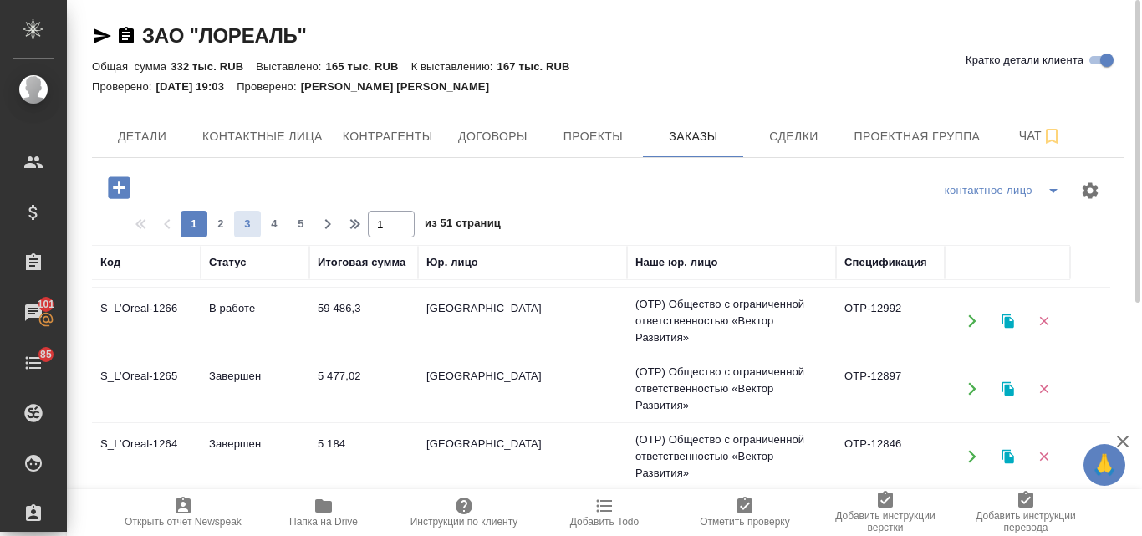
click at [247, 220] on span "3" at bounding box center [247, 224] width 27 height 17
click at [219, 227] on span "2" at bounding box center [220, 224] width 27 height 17
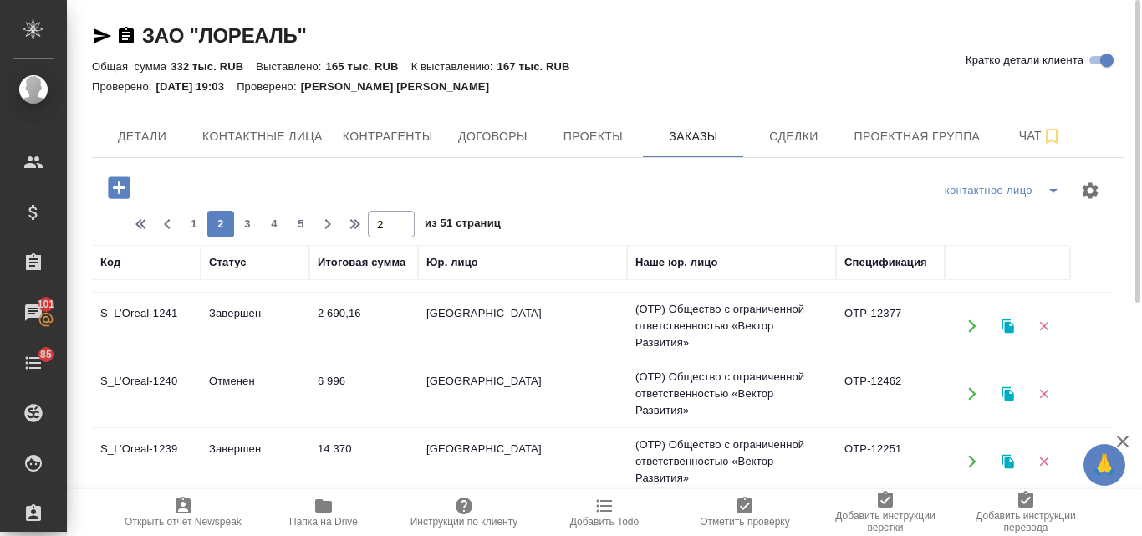
scroll to position [1077, 0]
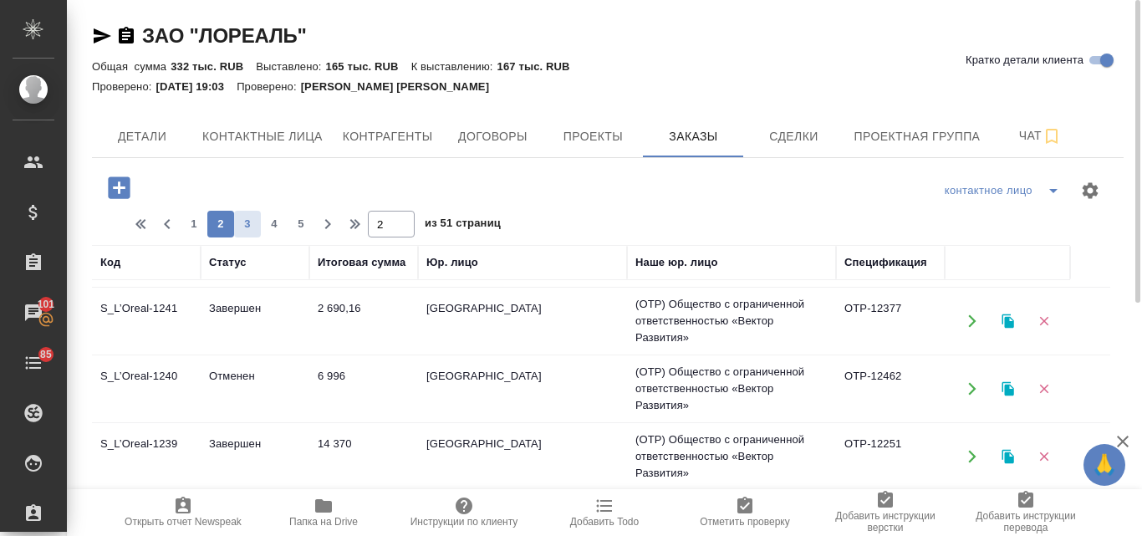
click at [250, 214] on button "3" at bounding box center [247, 224] width 27 height 27
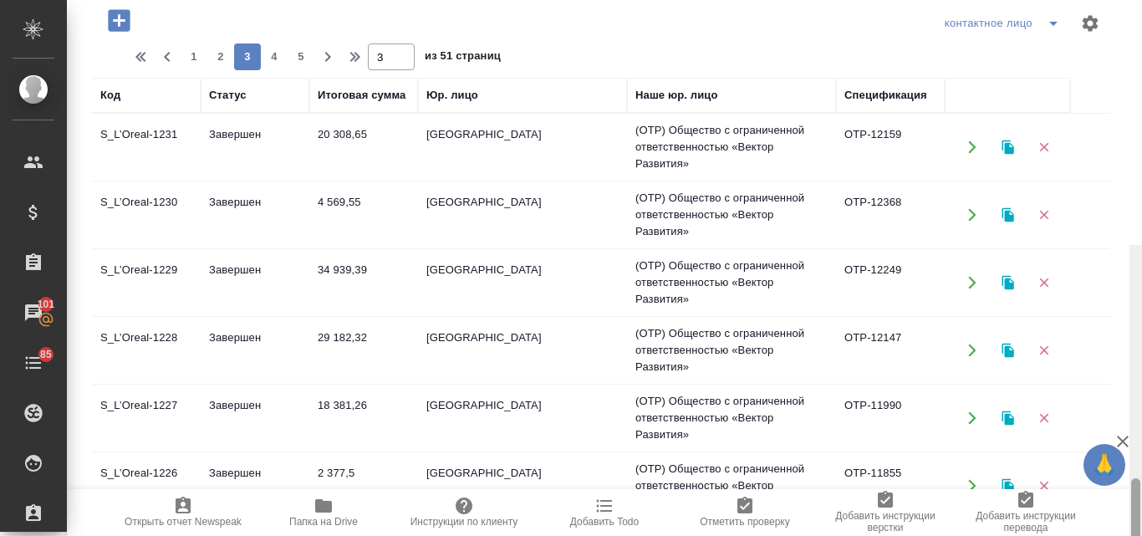
scroll to position [412, 0]
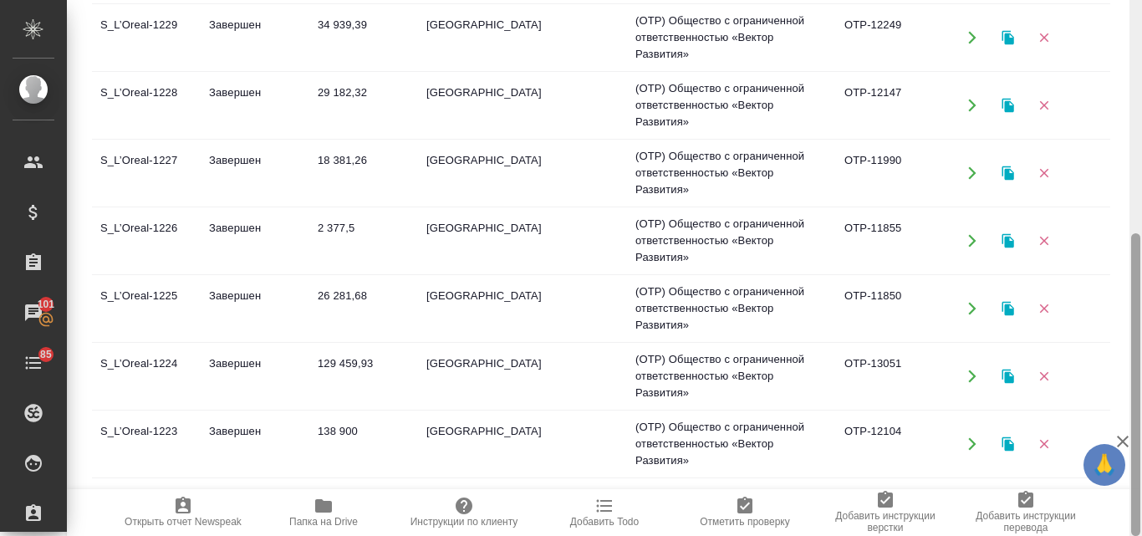
drag, startPoint x: 1141, startPoint y: 172, endPoint x: 1135, endPoint y: 120, distance: 52.2
click at [1135, 120] on div at bounding box center [1136, 268] width 13 height 536
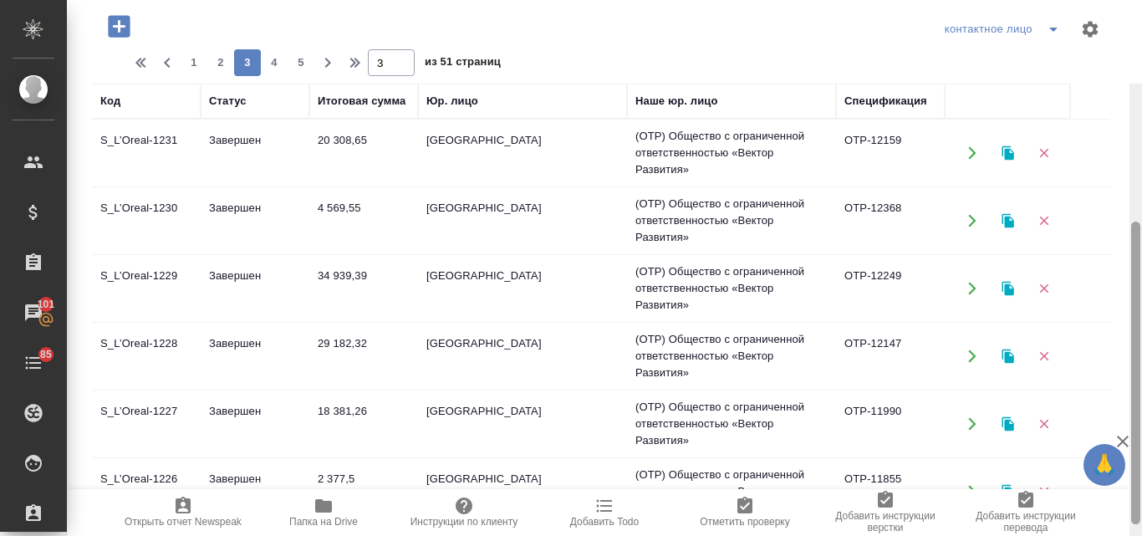
scroll to position [0, 0]
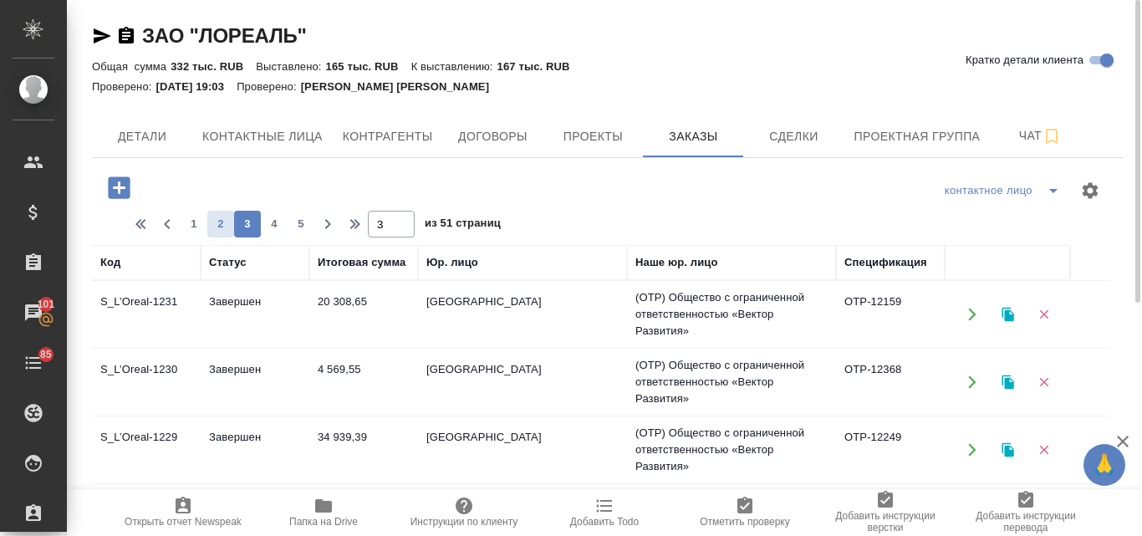
click at [220, 222] on span "2" at bounding box center [220, 224] width 27 height 17
type input "2"
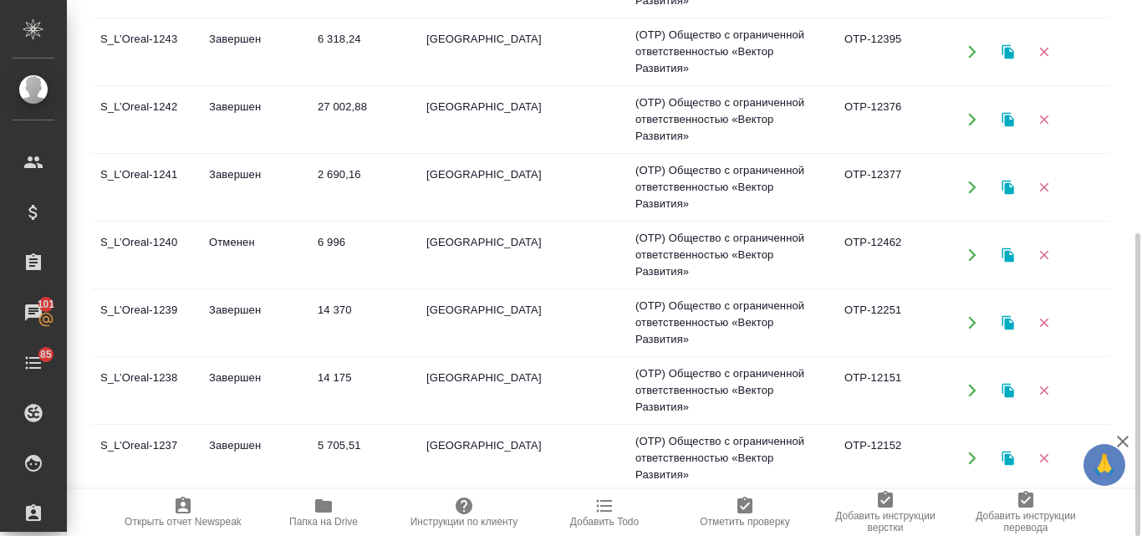
scroll to position [836, 0]
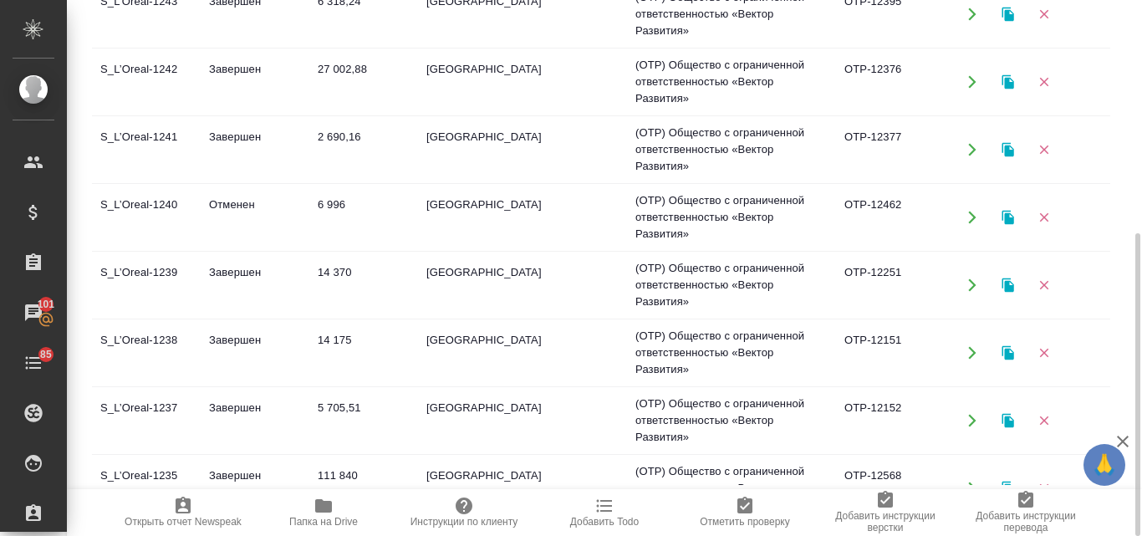
click at [153, 404] on td "S_L’Oreal-1237" at bounding box center [146, 420] width 109 height 59
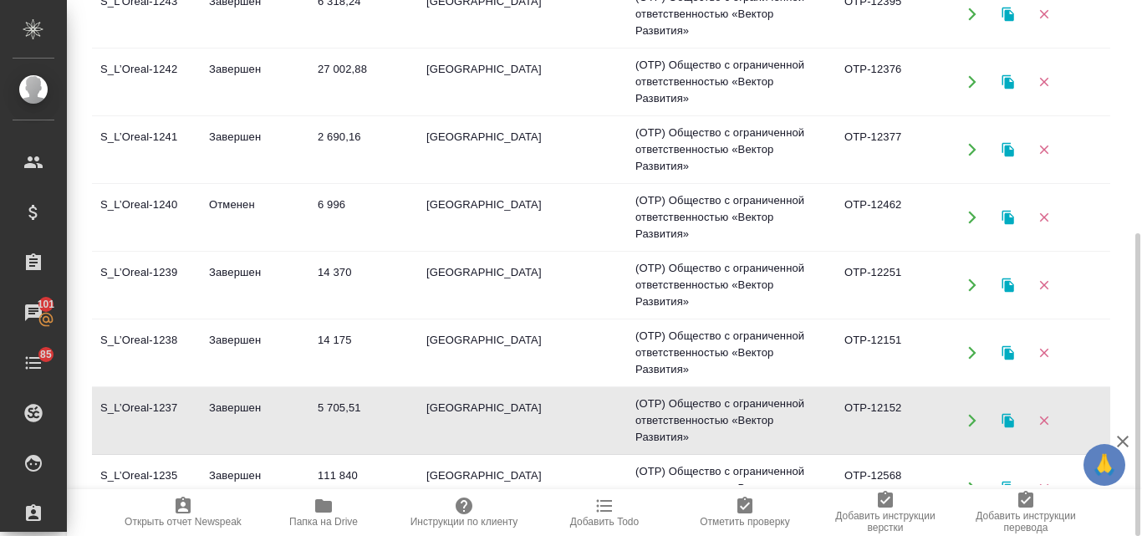
click at [153, 404] on td "S_L’Oreal-1237" at bounding box center [146, 420] width 109 height 59
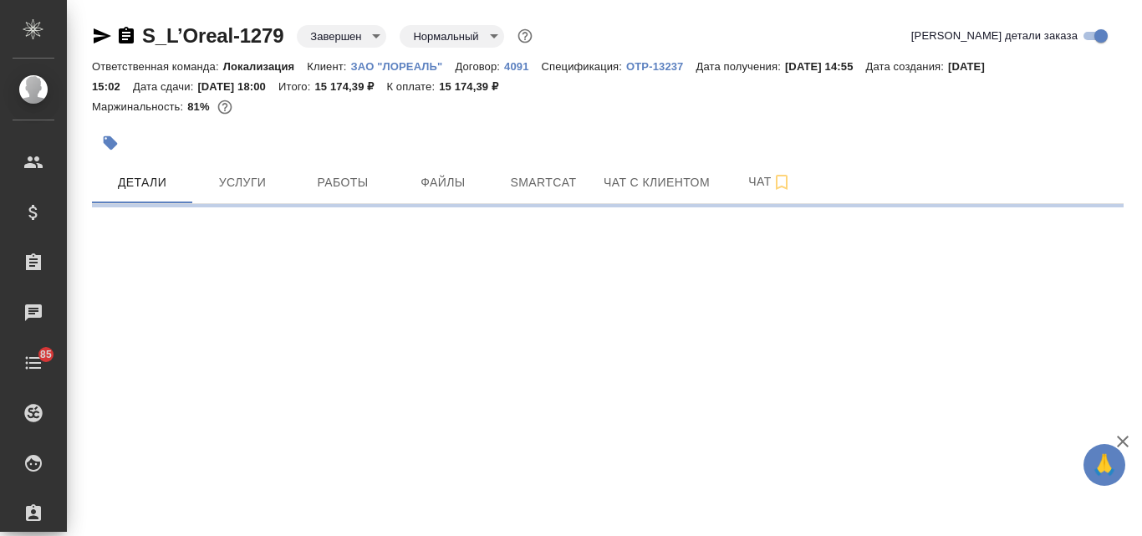
select select "RU"
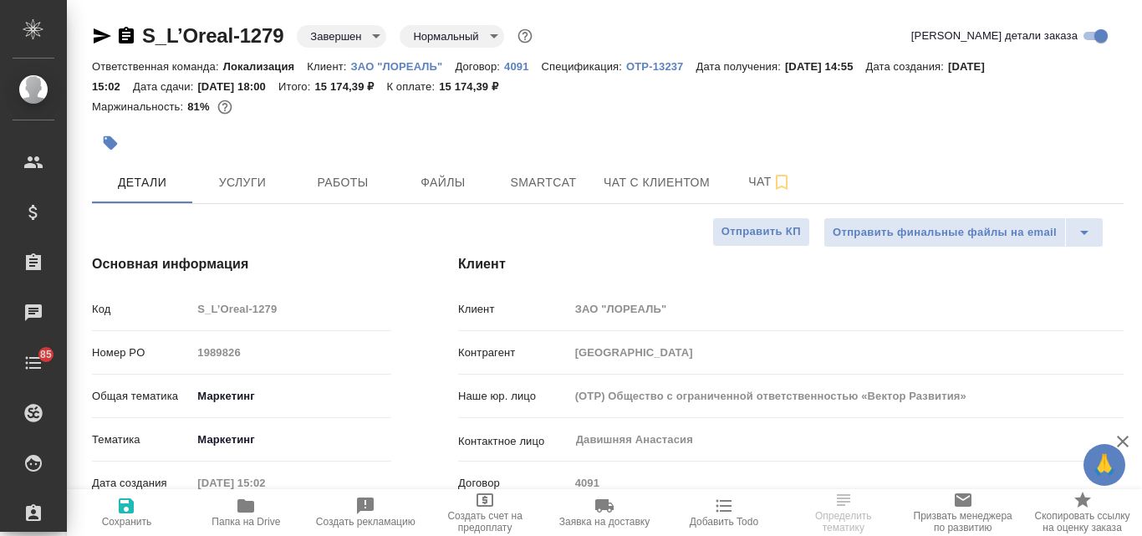
type textarea "x"
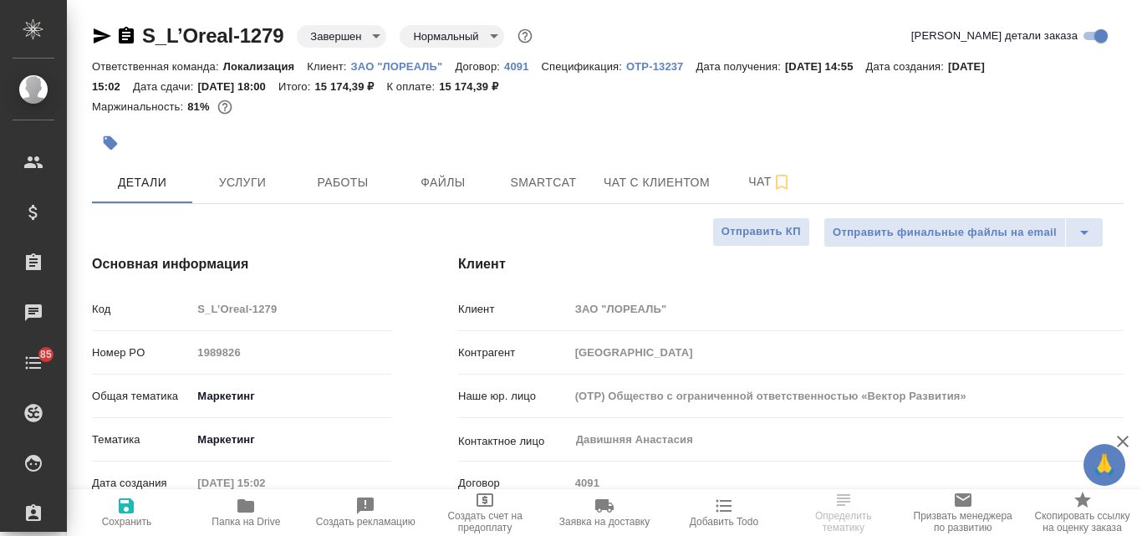
type textarea "x"
click at [433, 178] on span "Файлы" at bounding box center [443, 182] width 80 height 21
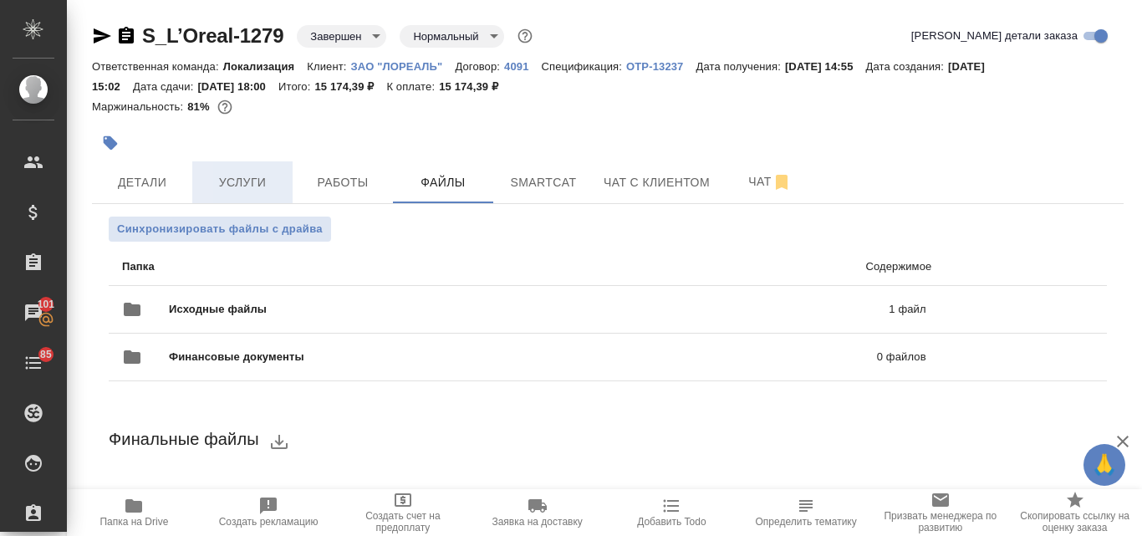
click at [260, 187] on span "Услуги" at bounding box center [242, 182] width 80 height 21
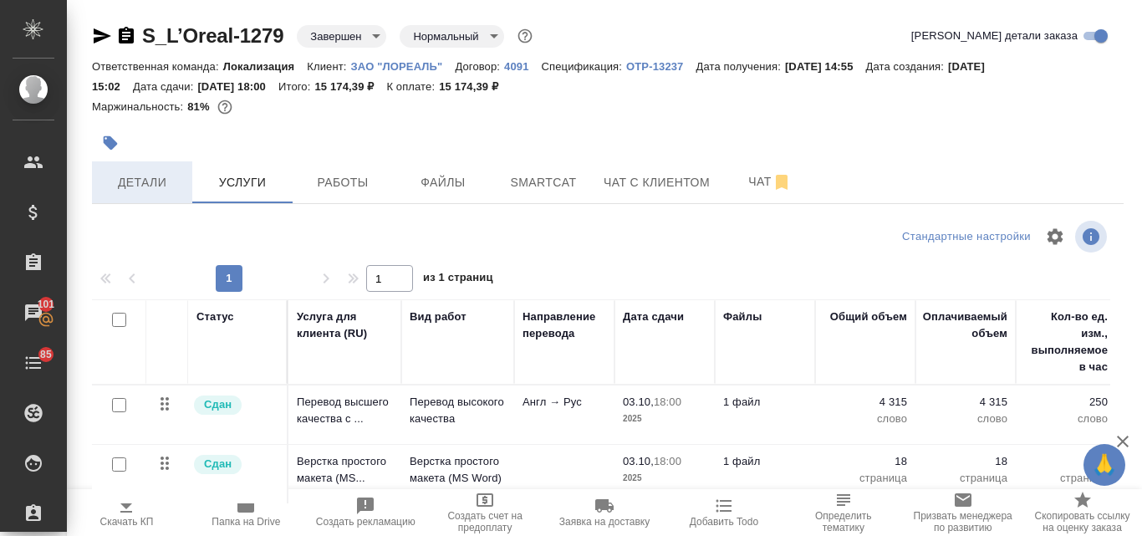
click at [160, 191] on span "Детали" at bounding box center [142, 182] width 80 height 21
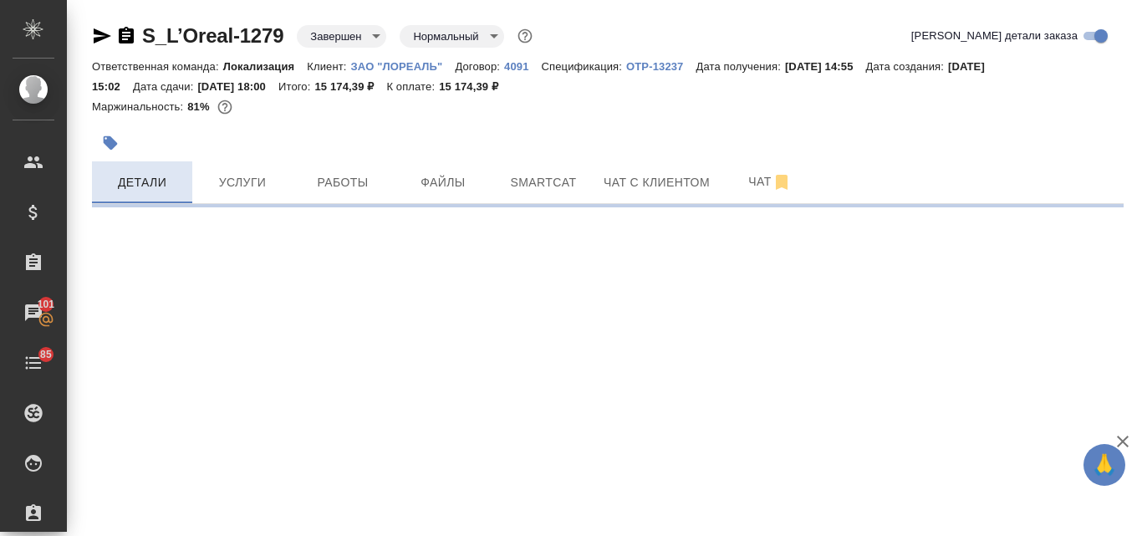
select select "RU"
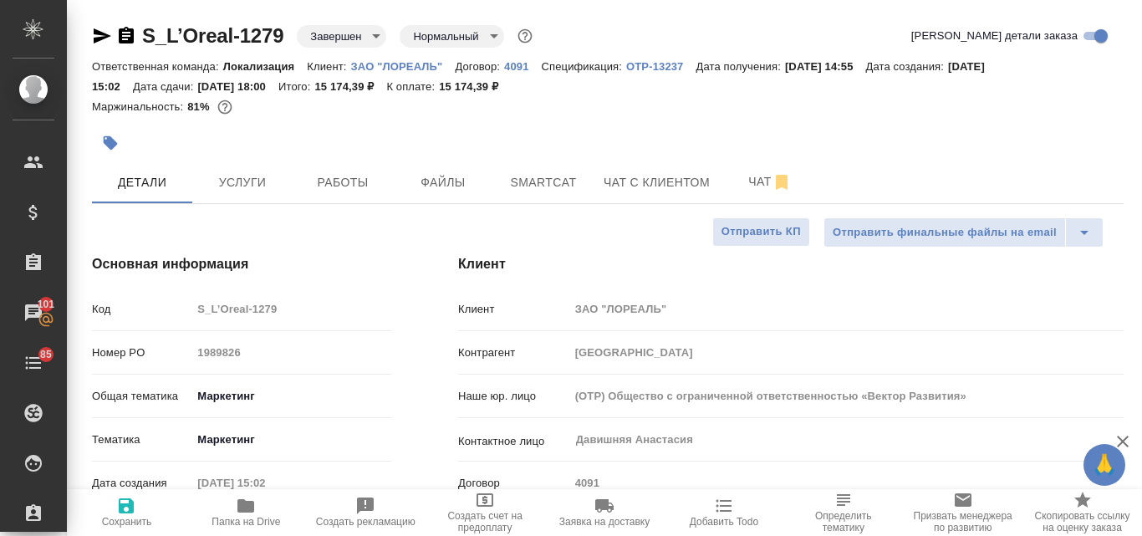
type textarea "x"
click at [232, 191] on span "Услуги" at bounding box center [242, 182] width 80 height 21
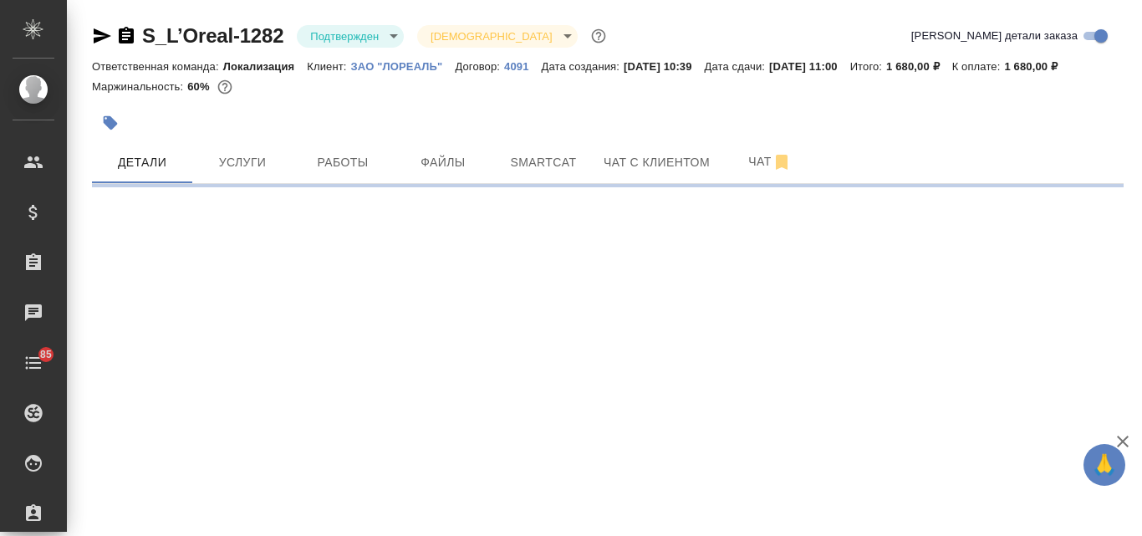
select select "RU"
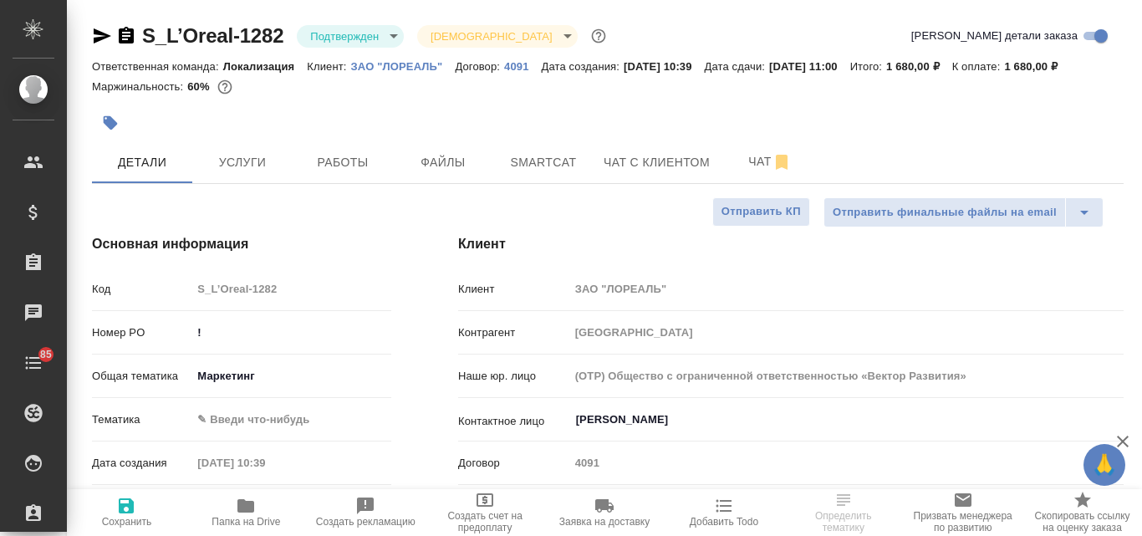
type textarea "x"
click at [393, 32] on body "🙏 .cls-1 fill:#fff; AWATERA Valyaeva [PERSON_NAME] Спецификации Заказы 101 Чаты…" at bounding box center [571, 268] width 1142 height 536
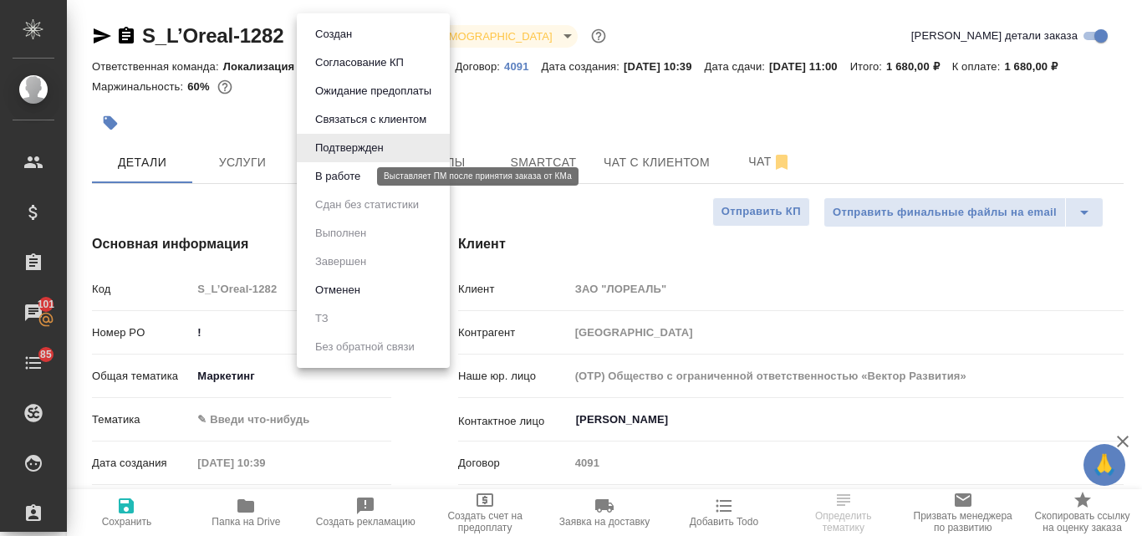
click at [353, 167] on button "В работе" at bounding box center [337, 176] width 55 height 18
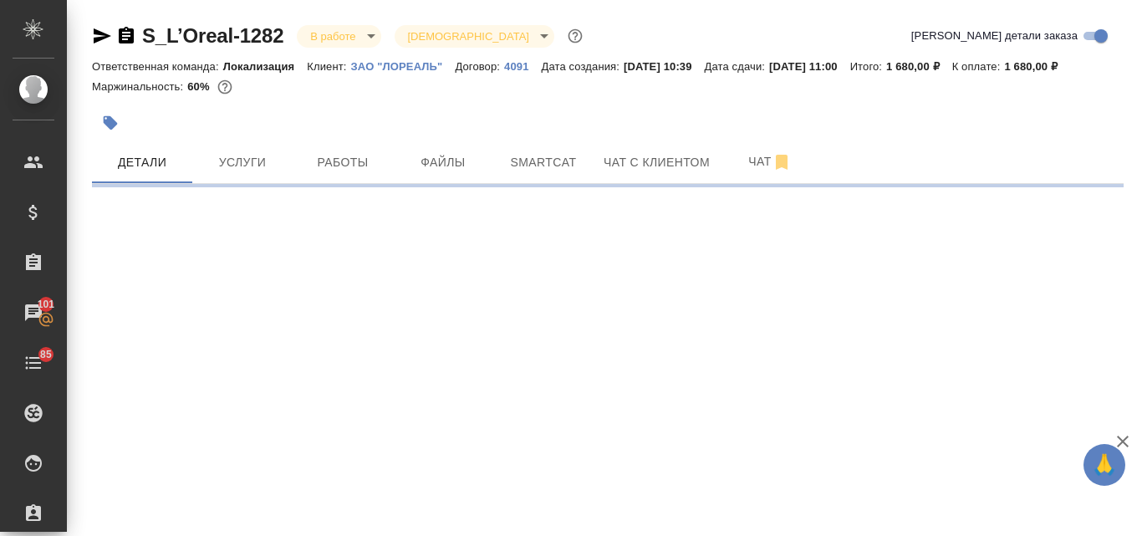
select select "RU"
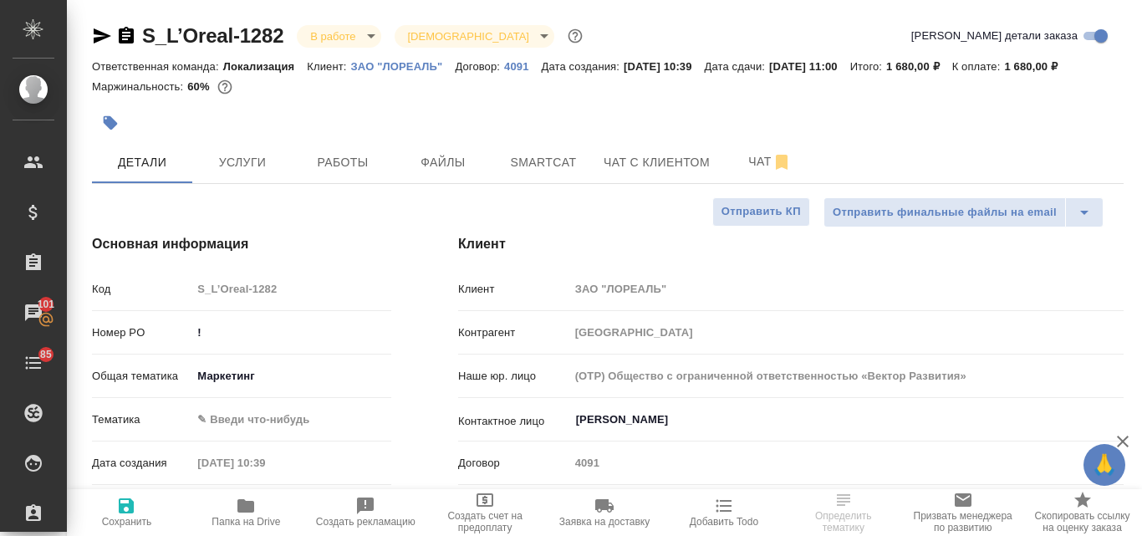
type textarea "x"
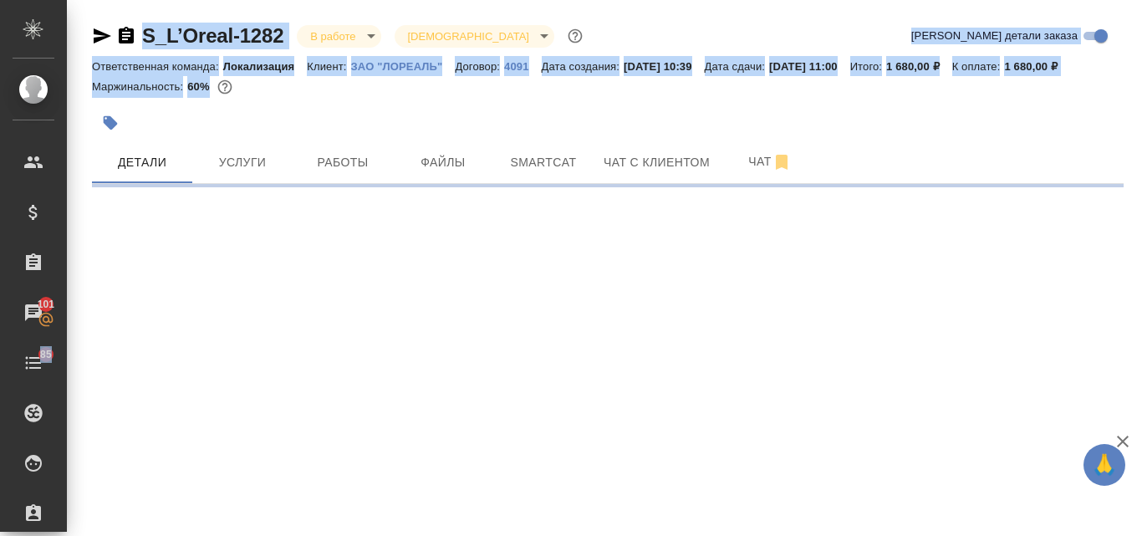
click at [188, 328] on div ".cls-1 fill:#fff; AWATERA Valyaeva [PERSON_NAME] Спецификации Заказы 101 Чаты 8…" at bounding box center [571, 268] width 1142 height 536
select select "RU"
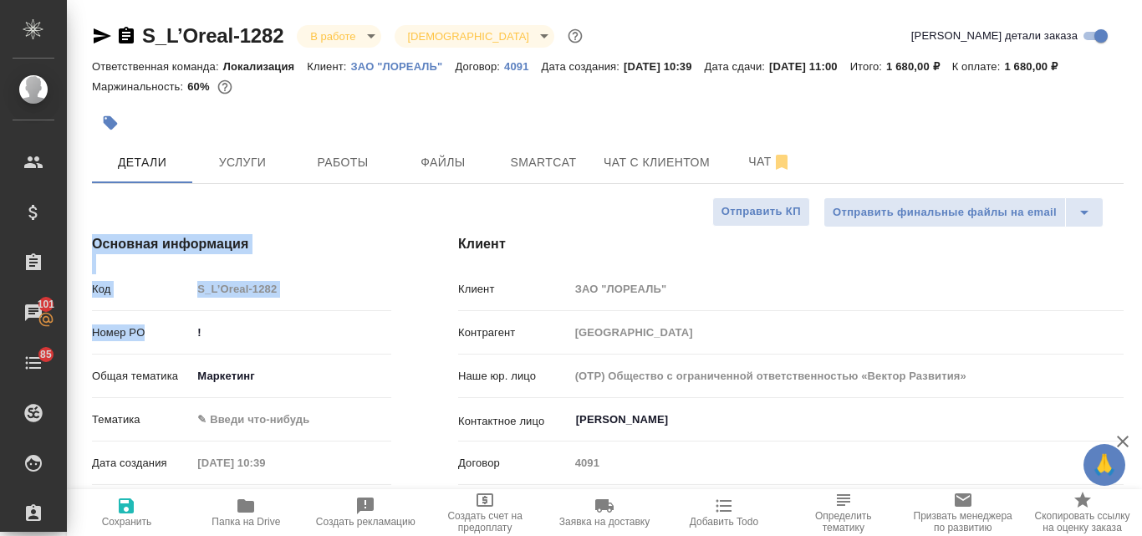
type textarea "x"
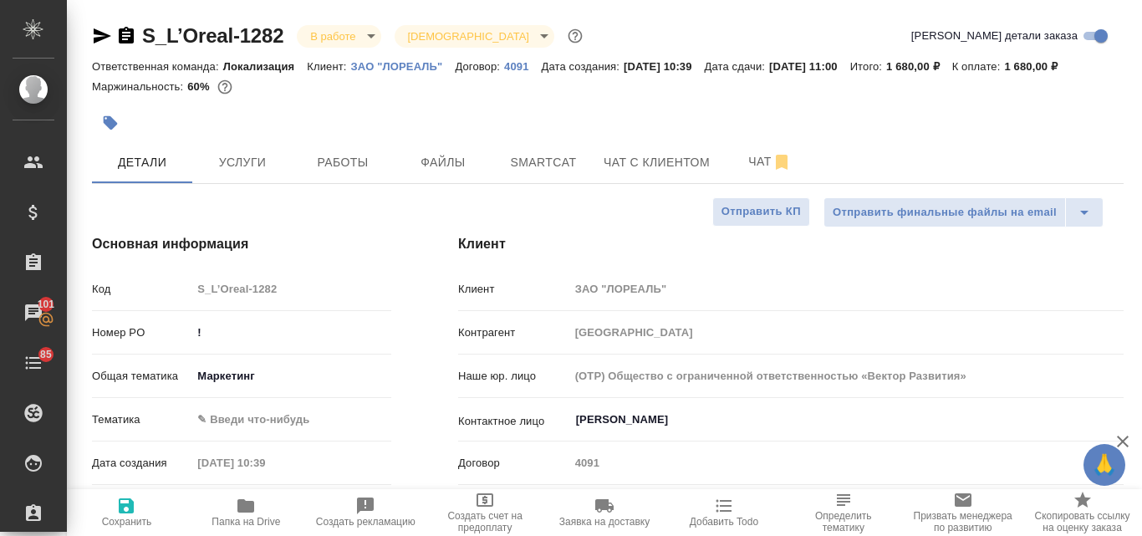
click at [226, 338] on input "!" at bounding box center [291, 332] width 200 height 24
type textarea "x"
paste input "1004661"
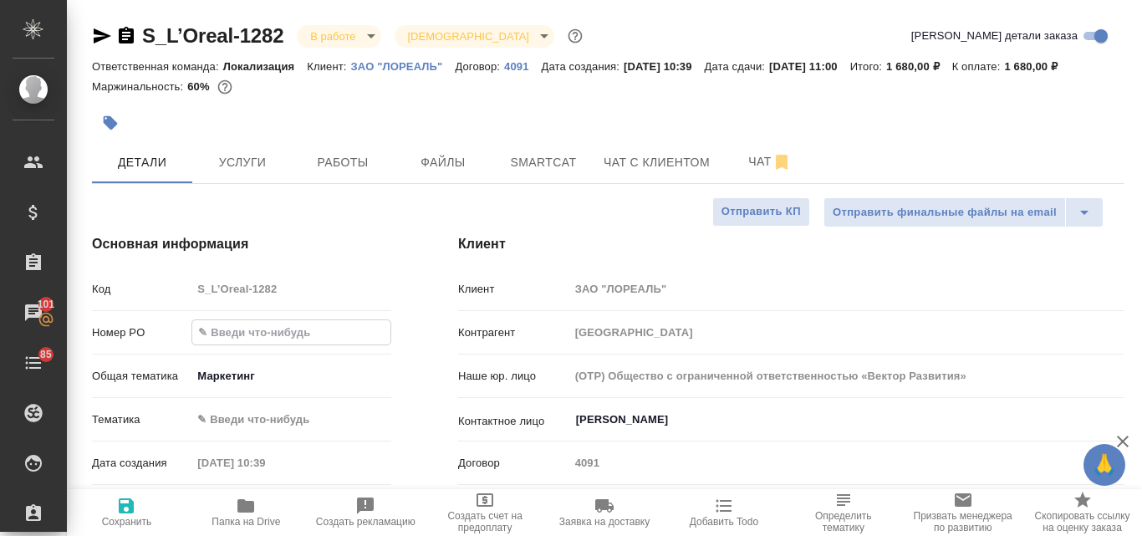
type input "1004661"
type textarea "x"
type input "1004661"
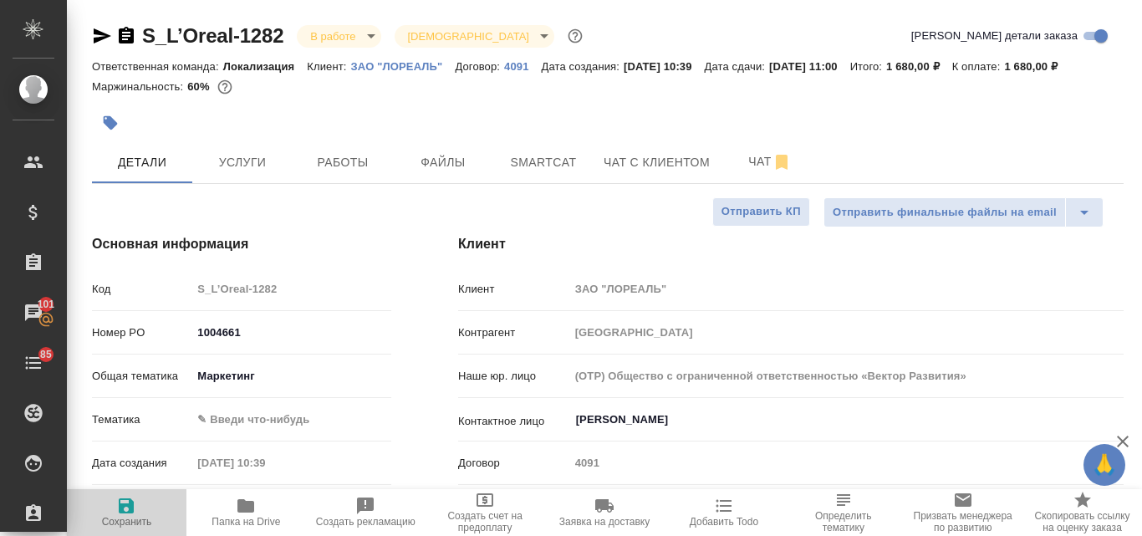
click at [121, 509] on icon "button" at bounding box center [126, 505] width 15 height 15
type textarea "x"
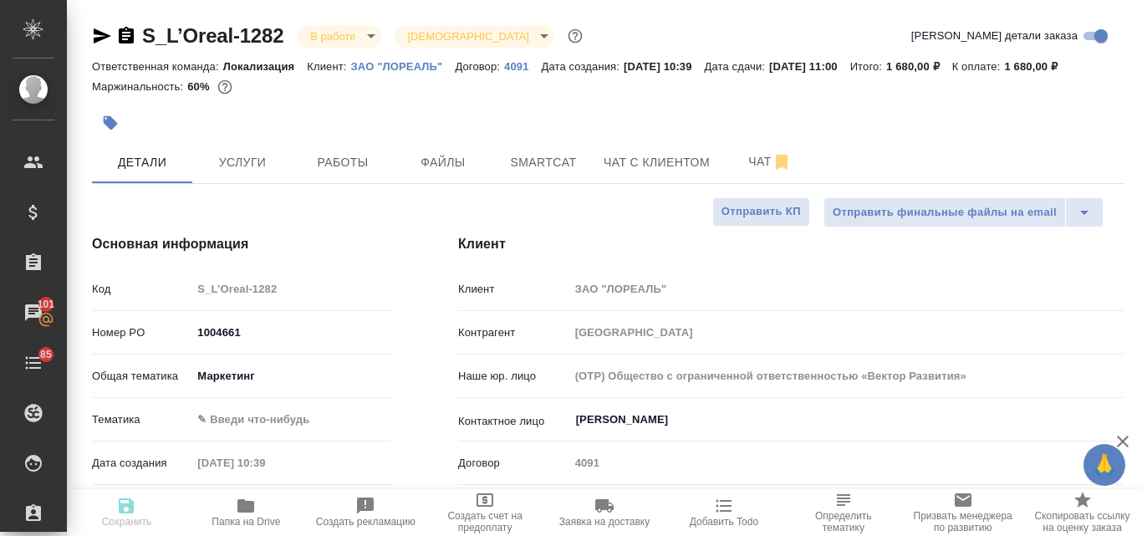
type textarea "x"
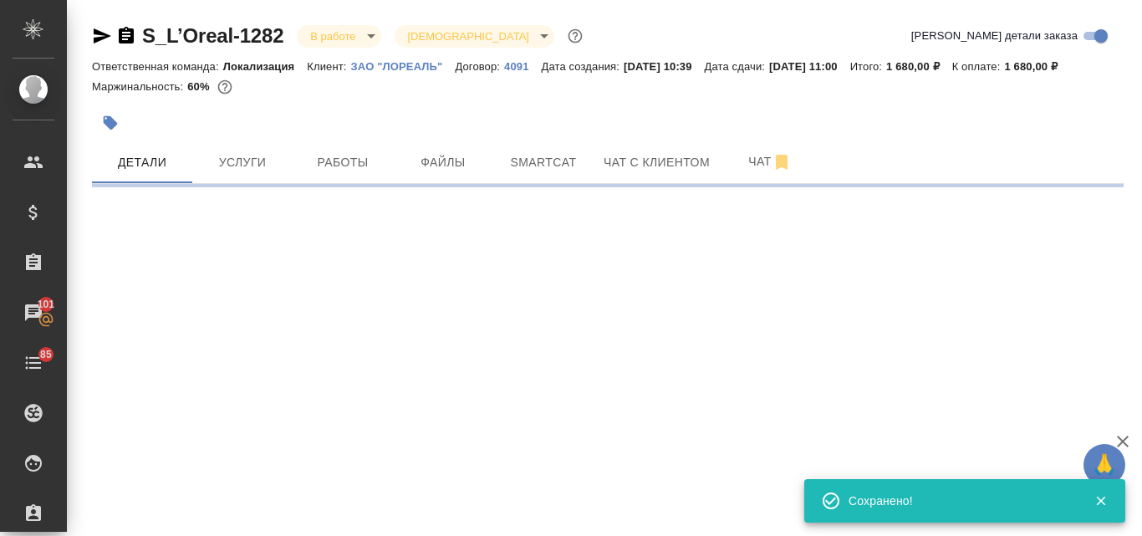
select select "RU"
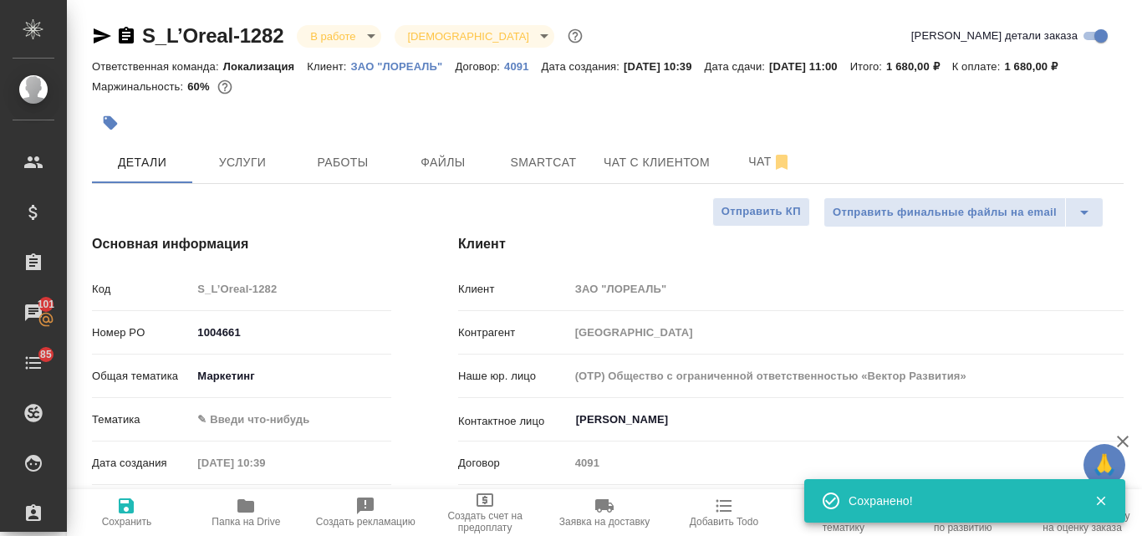
type textarea "x"
click at [240, 513] on icon "button" at bounding box center [246, 506] width 20 height 20
type textarea "x"
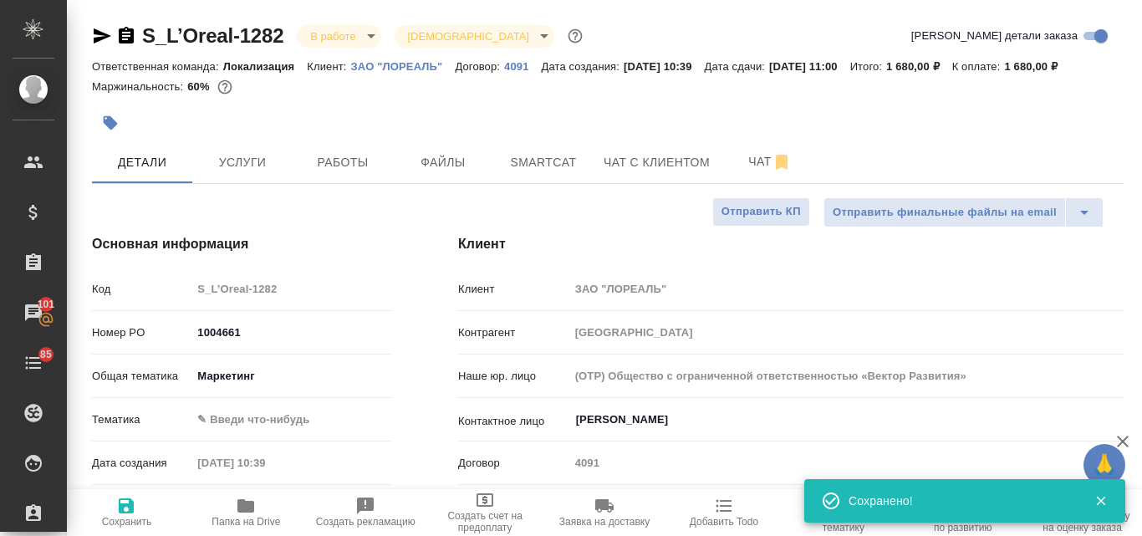
type textarea "x"
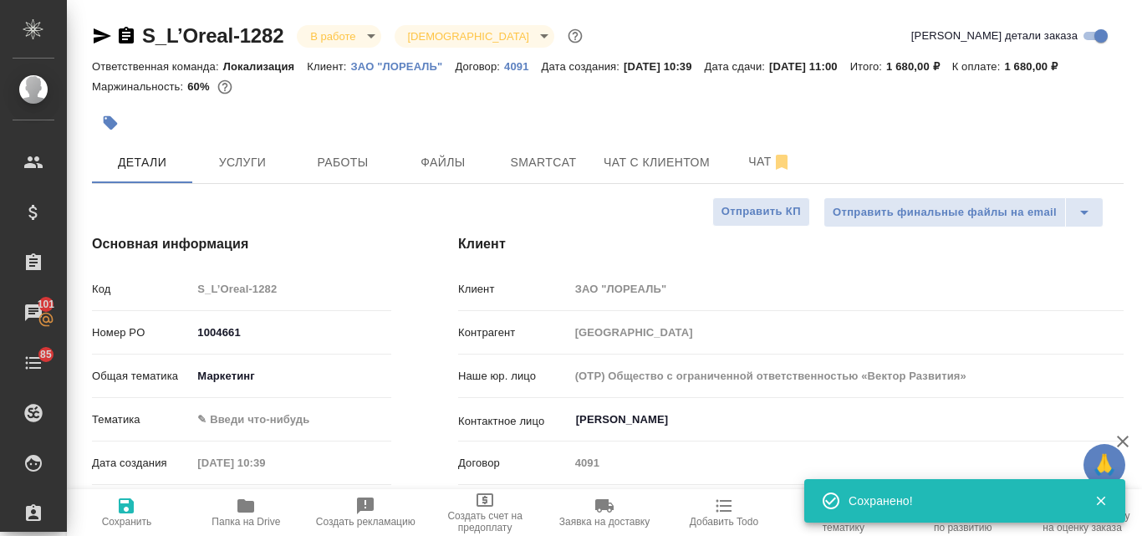
type textarea "x"
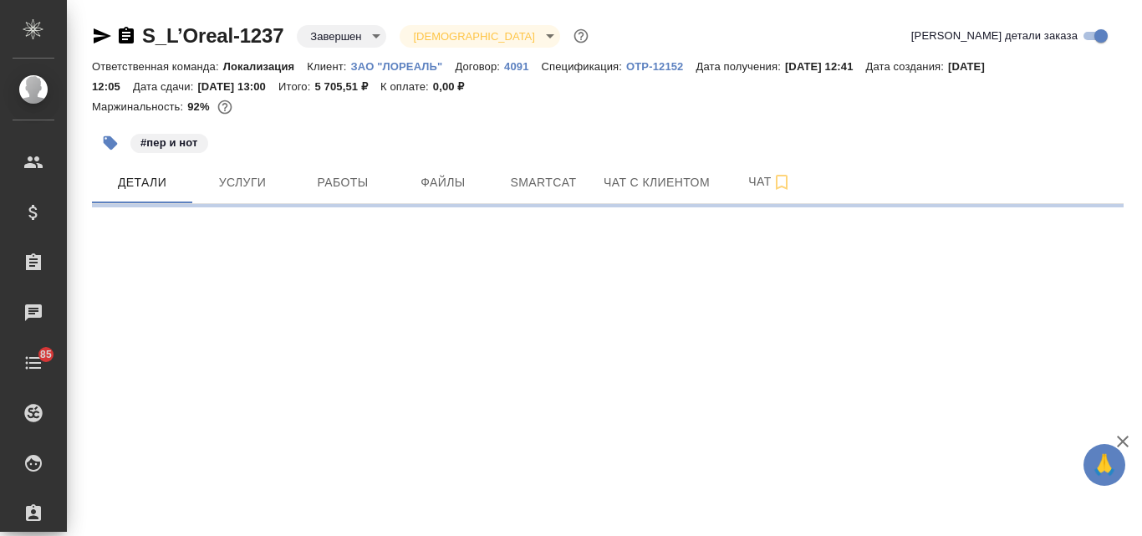
select select "RU"
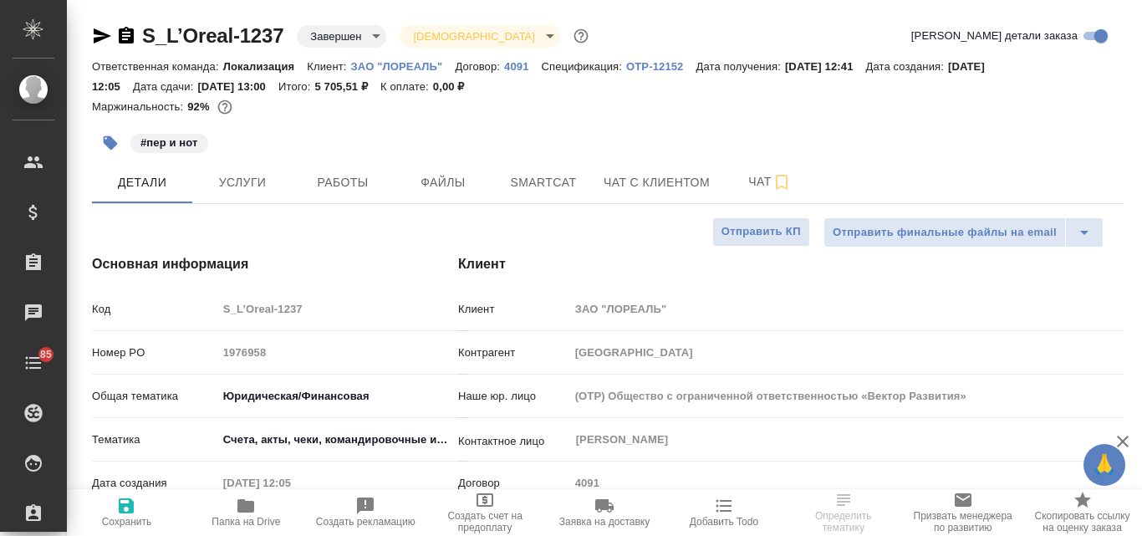
type textarea "x"
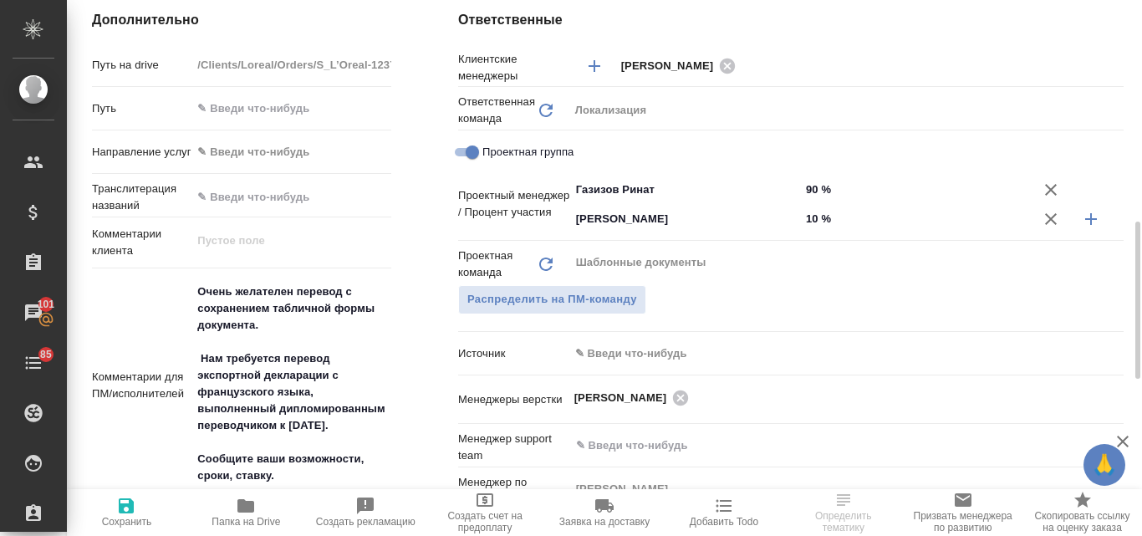
scroll to position [836, 0]
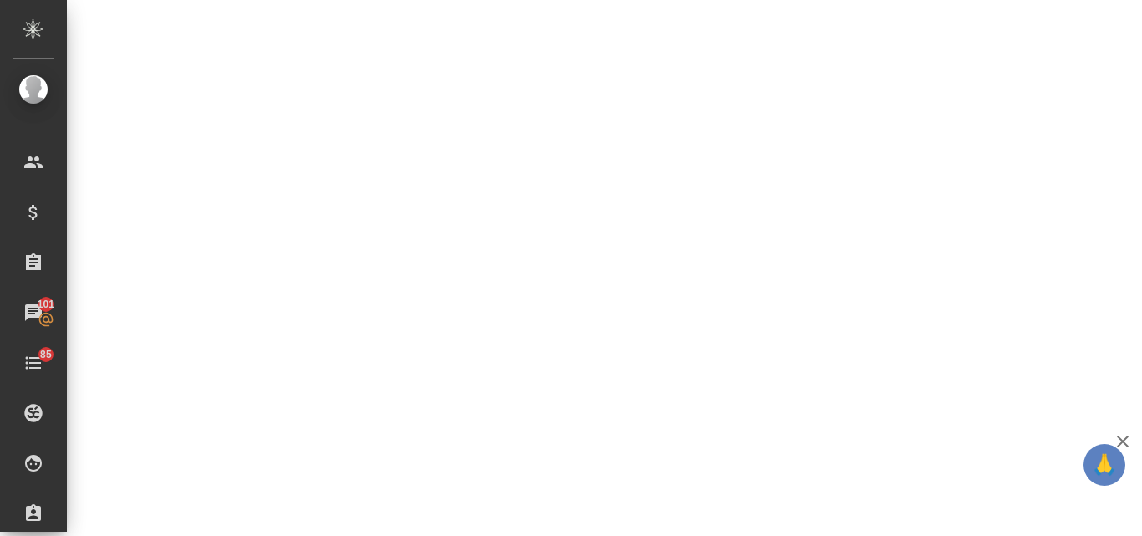
select select "RU"
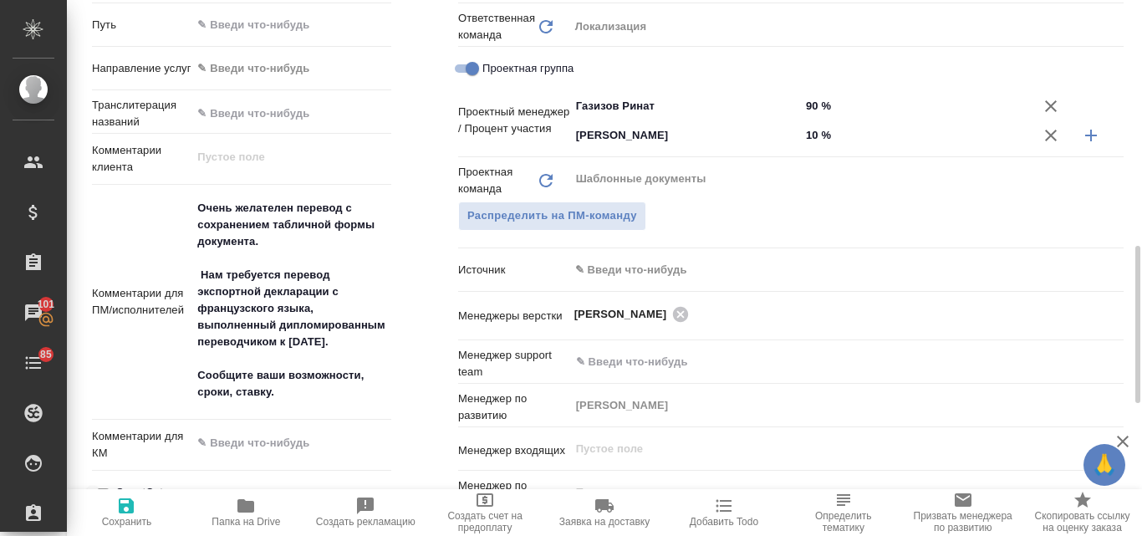
type textarea "x"
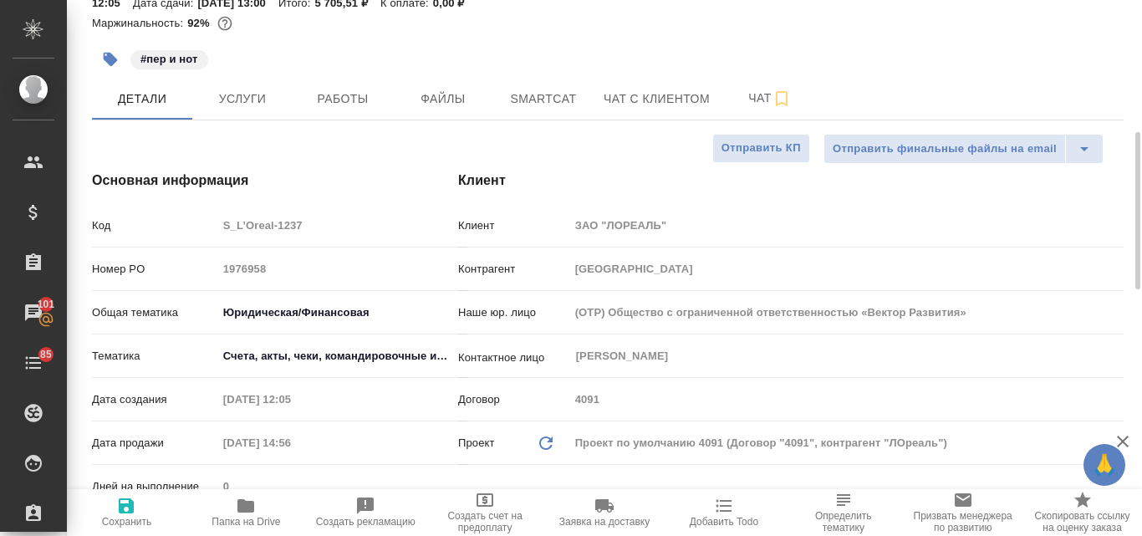
scroll to position [0, 0]
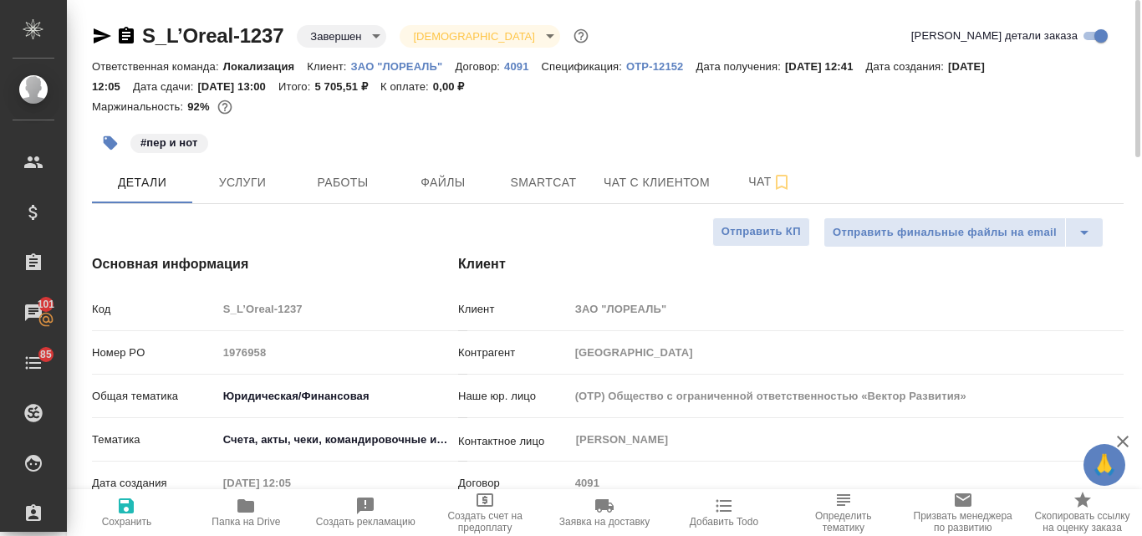
type textarea "x"
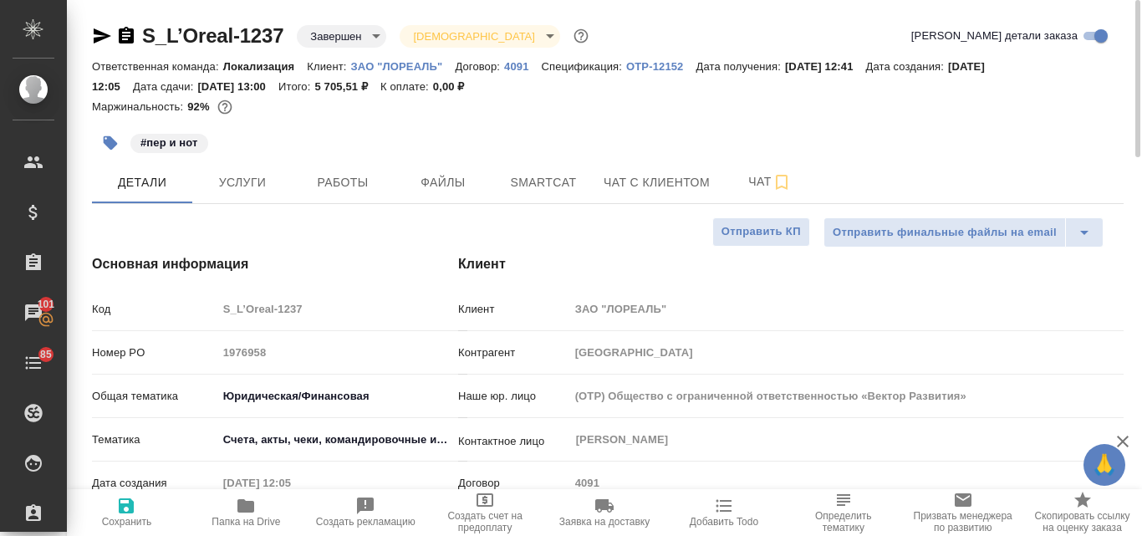
type textarea "x"
